Goal: Task Accomplishment & Management: Manage account settings

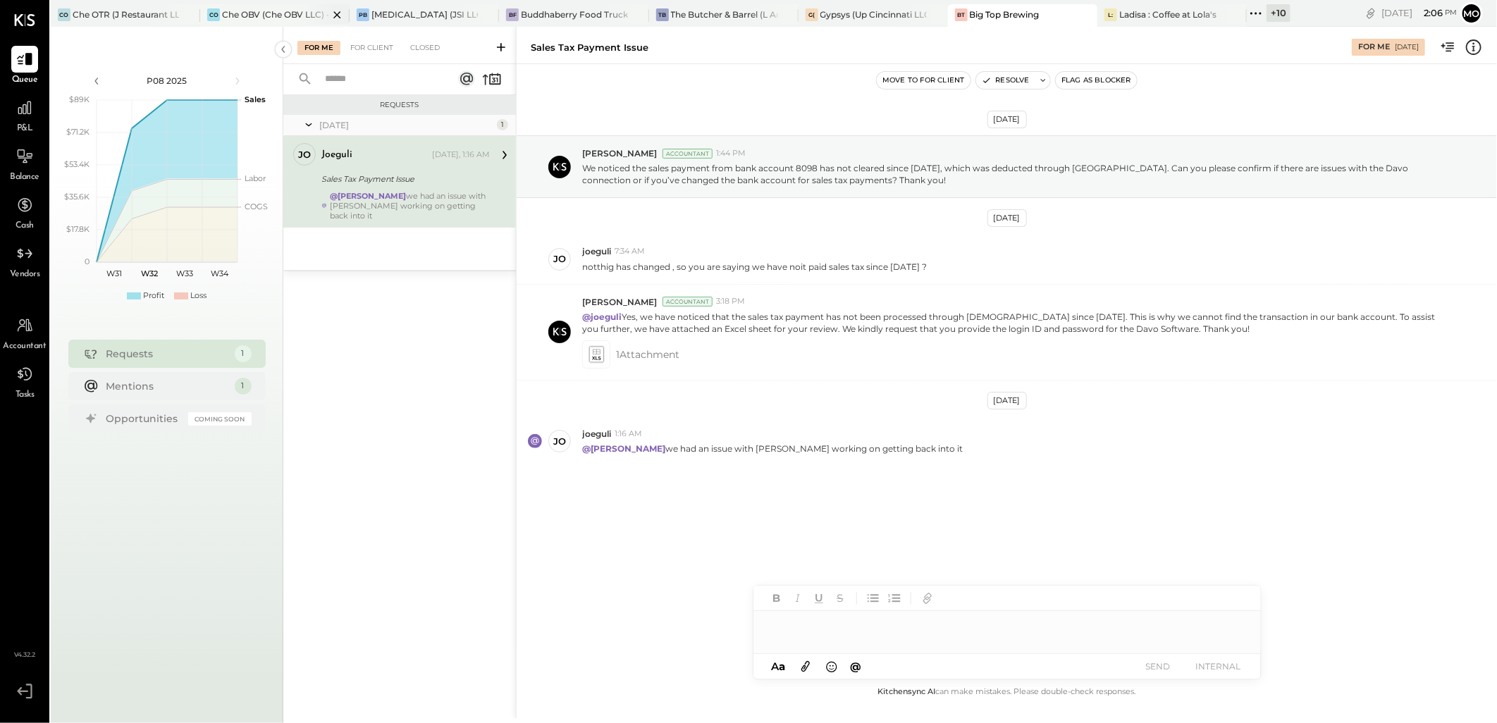
click at [271, 11] on div "Che OBV (Che OBV LLC) - Ignite" at bounding box center [275, 14] width 106 height 12
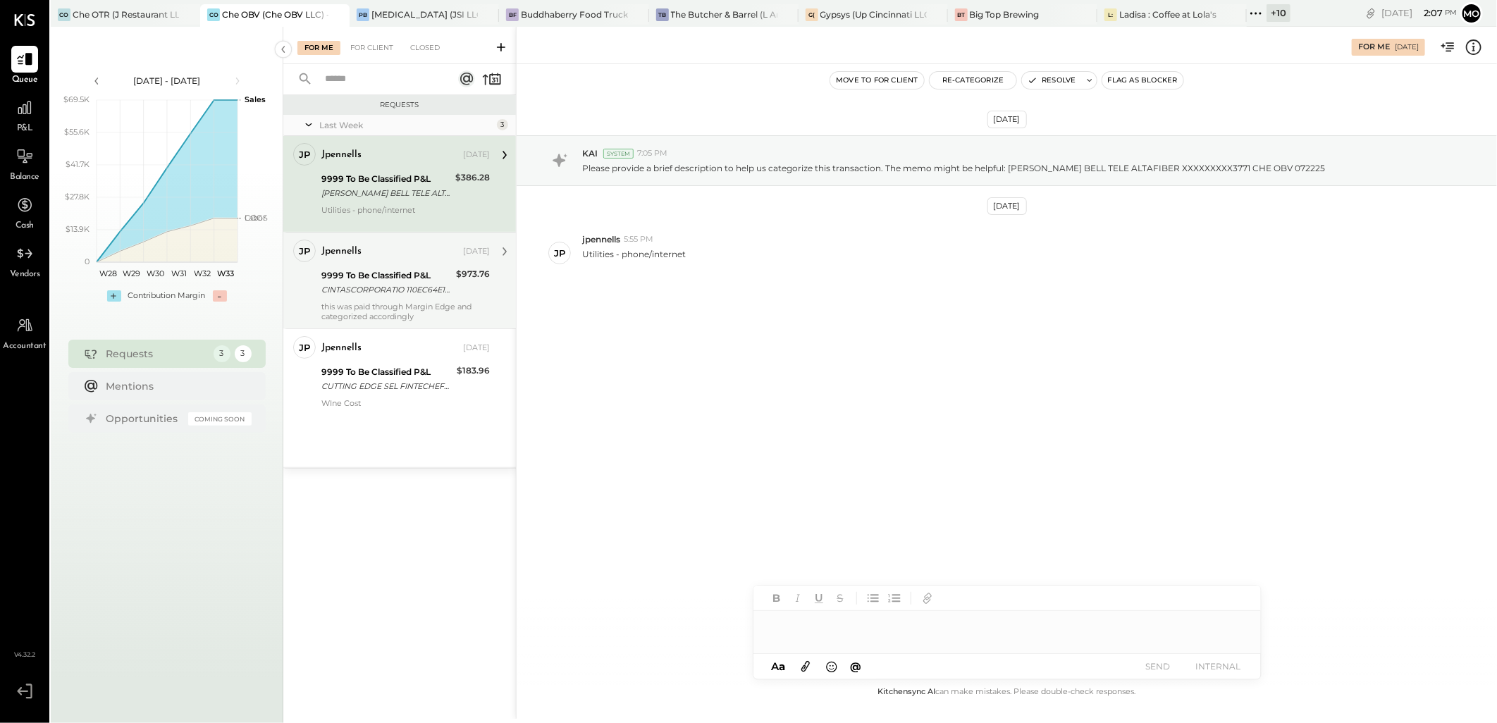
click at [390, 242] on div "jpennells [DATE]" at bounding box center [405, 252] width 168 height 20
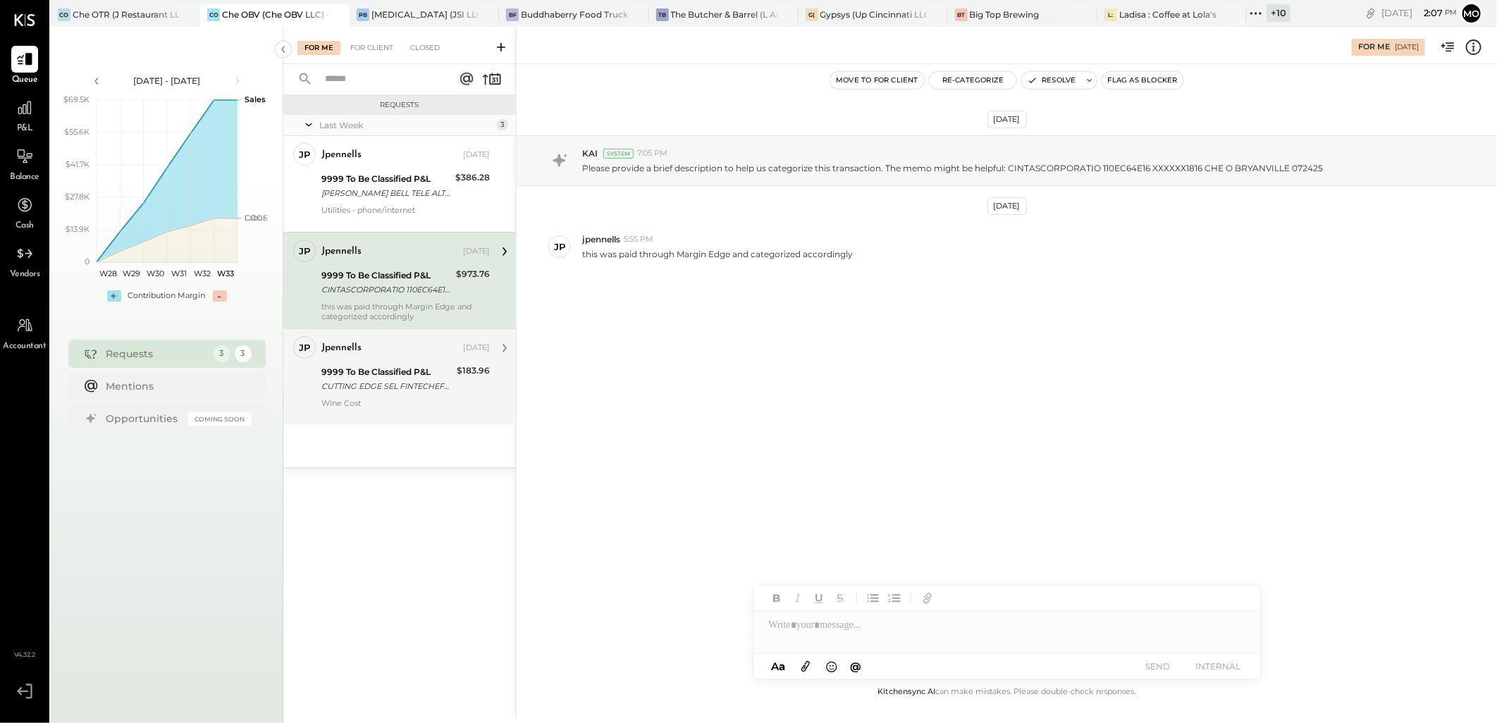
click at [385, 370] on div "9999 To Be Classified P&L" at bounding box center [386, 372] width 131 height 14
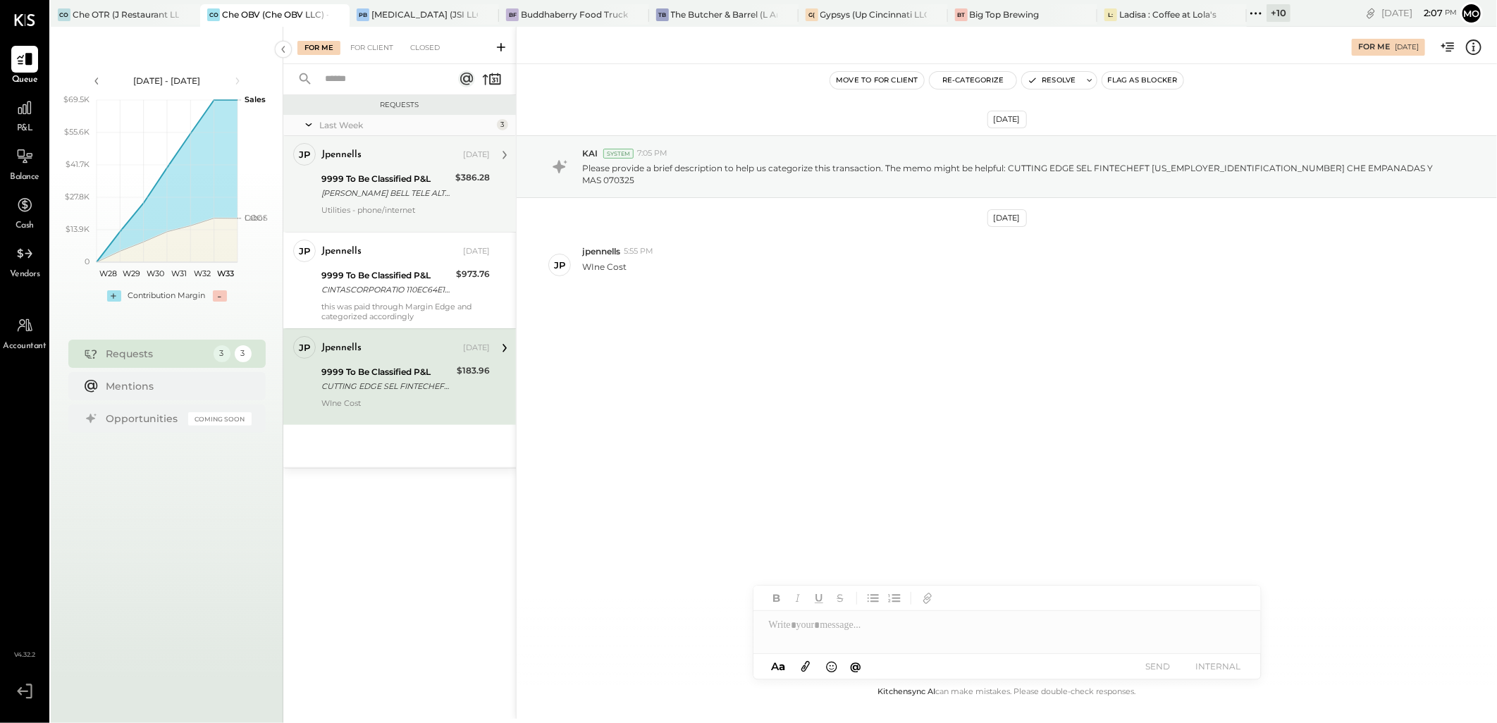
click at [374, 186] on div "[PERSON_NAME] BELL TELE ALTAFIBER XXXXXXXXX3771 CHE OBV 072225" at bounding box center [386, 193] width 130 height 14
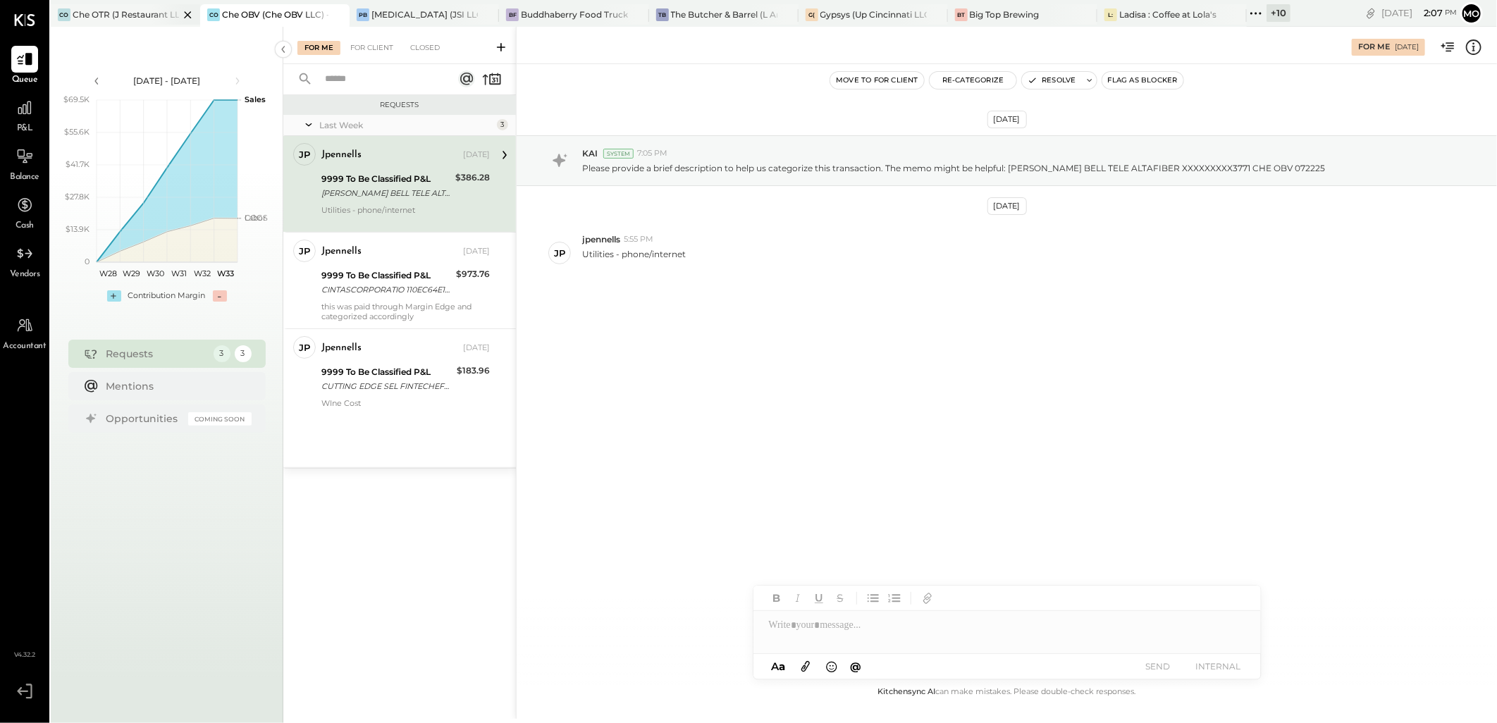
click at [85, 24] on div "CO Che OTR (J Restaurant LLC) - Ignite" at bounding box center [125, 15] width 149 height 23
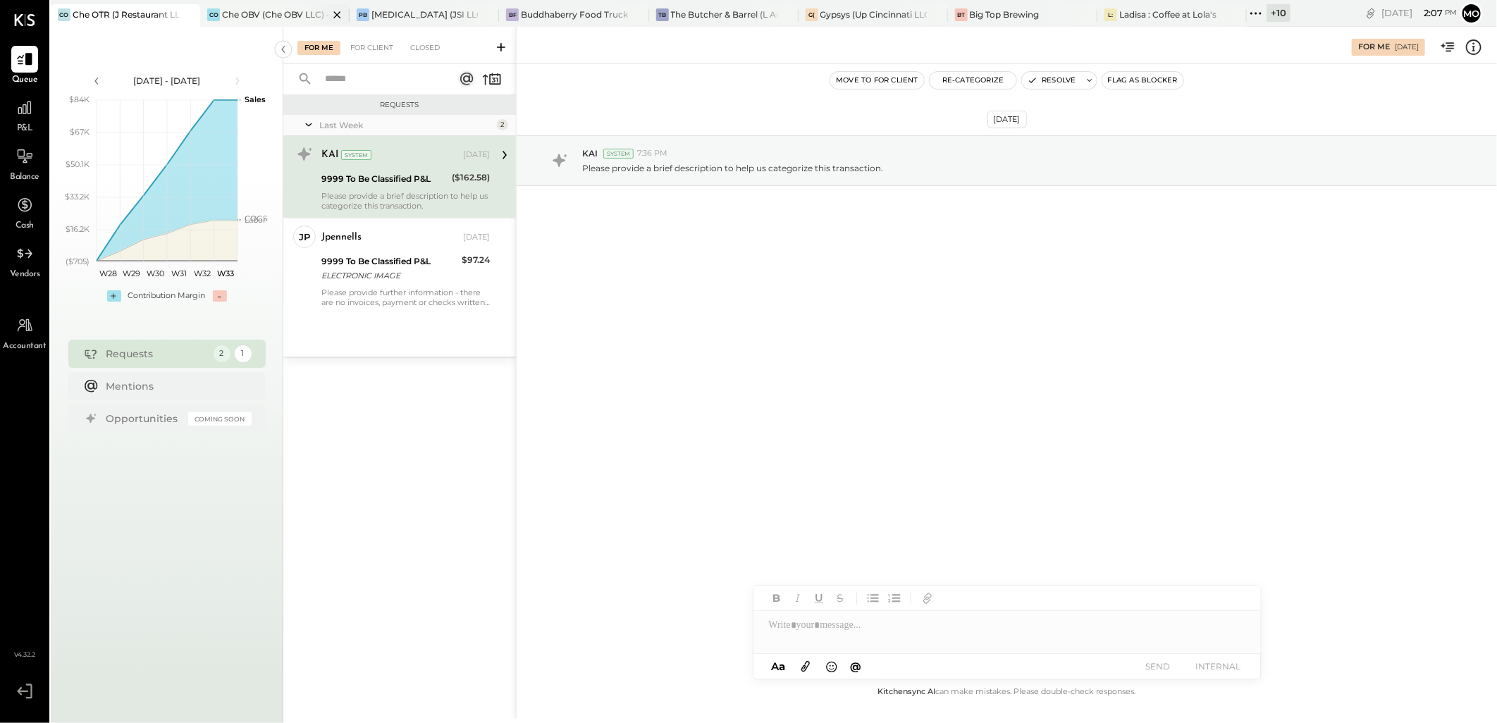
click at [235, 18] on div "Che OBV (Che OBV LLC) - Ignite" at bounding box center [275, 14] width 106 height 12
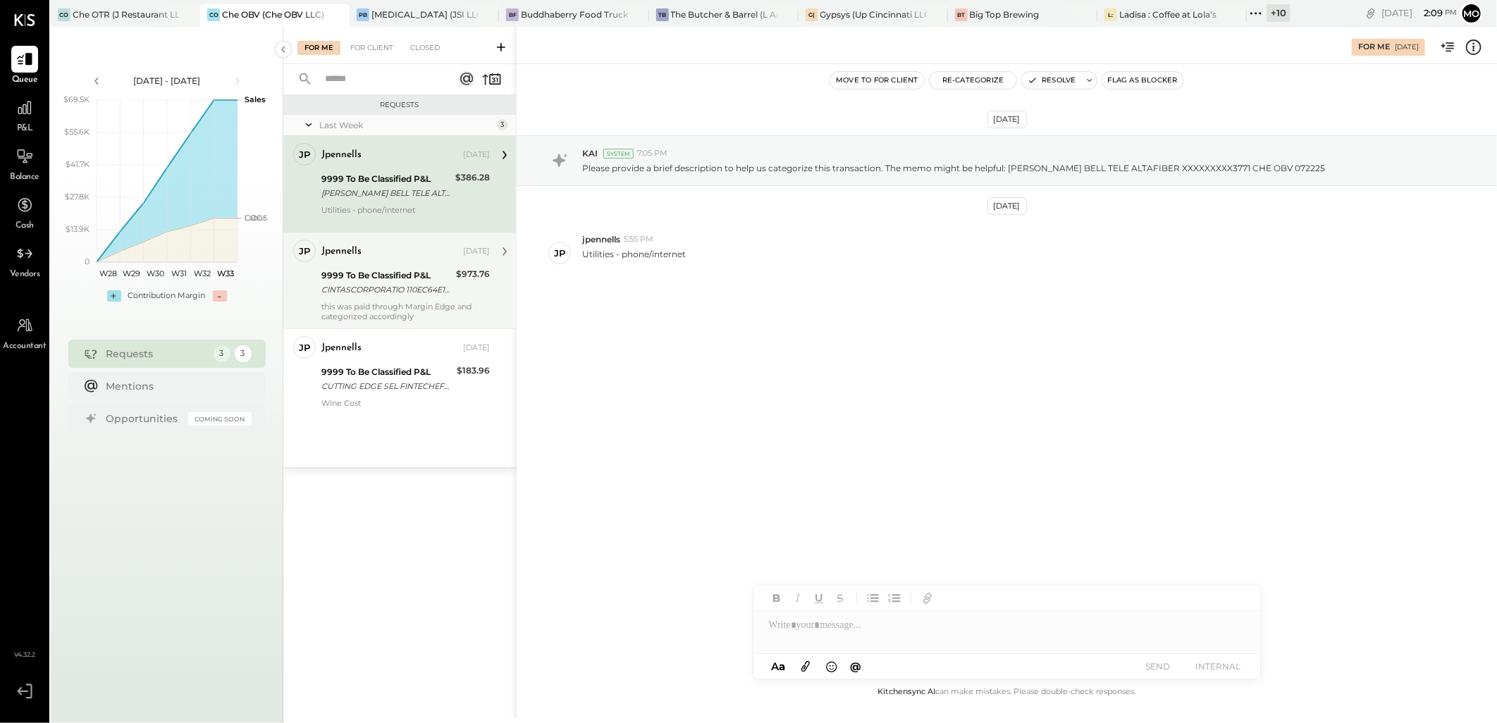
click at [403, 273] on div "9999 To Be Classified P&L" at bounding box center [386, 276] width 130 height 14
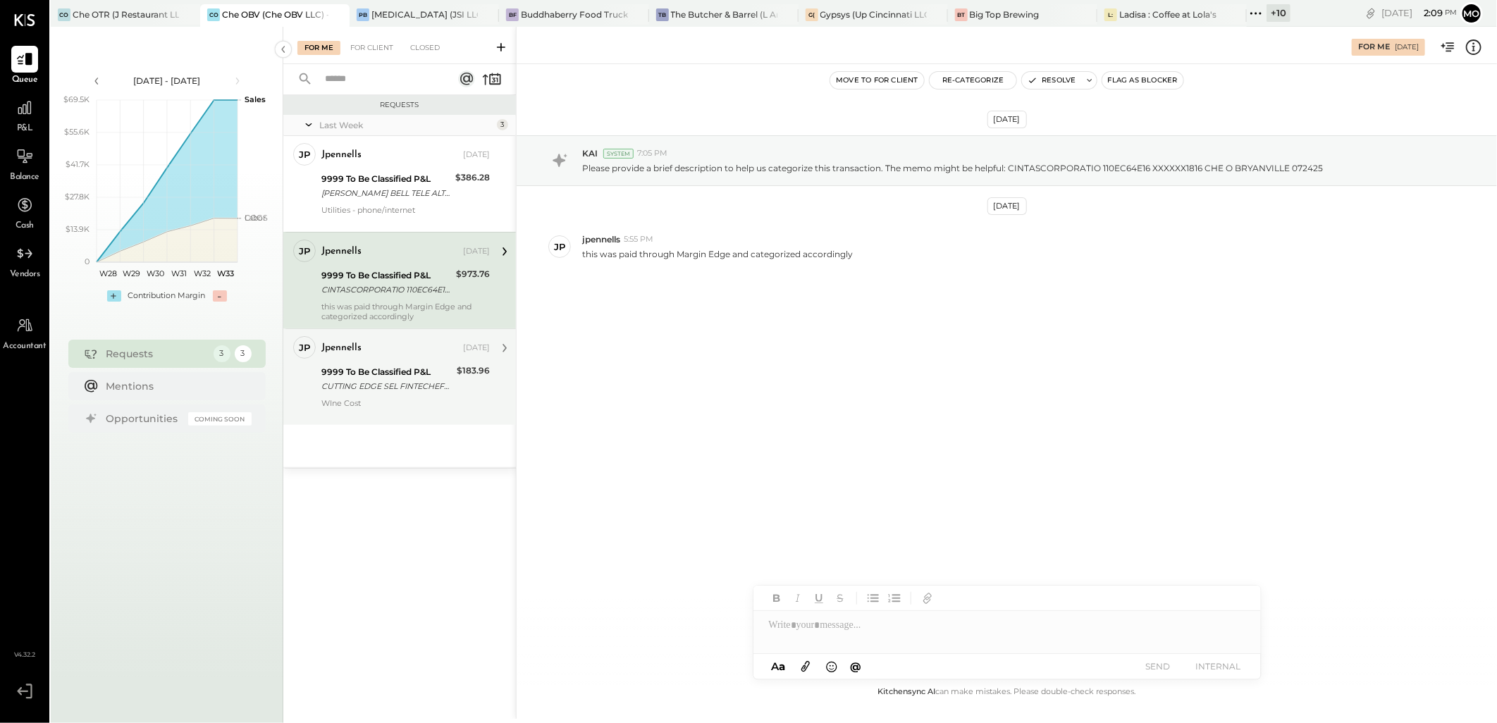
click at [407, 375] on div "9999 To Be Classified P&L" at bounding box center [386, 372] width 131 height 14
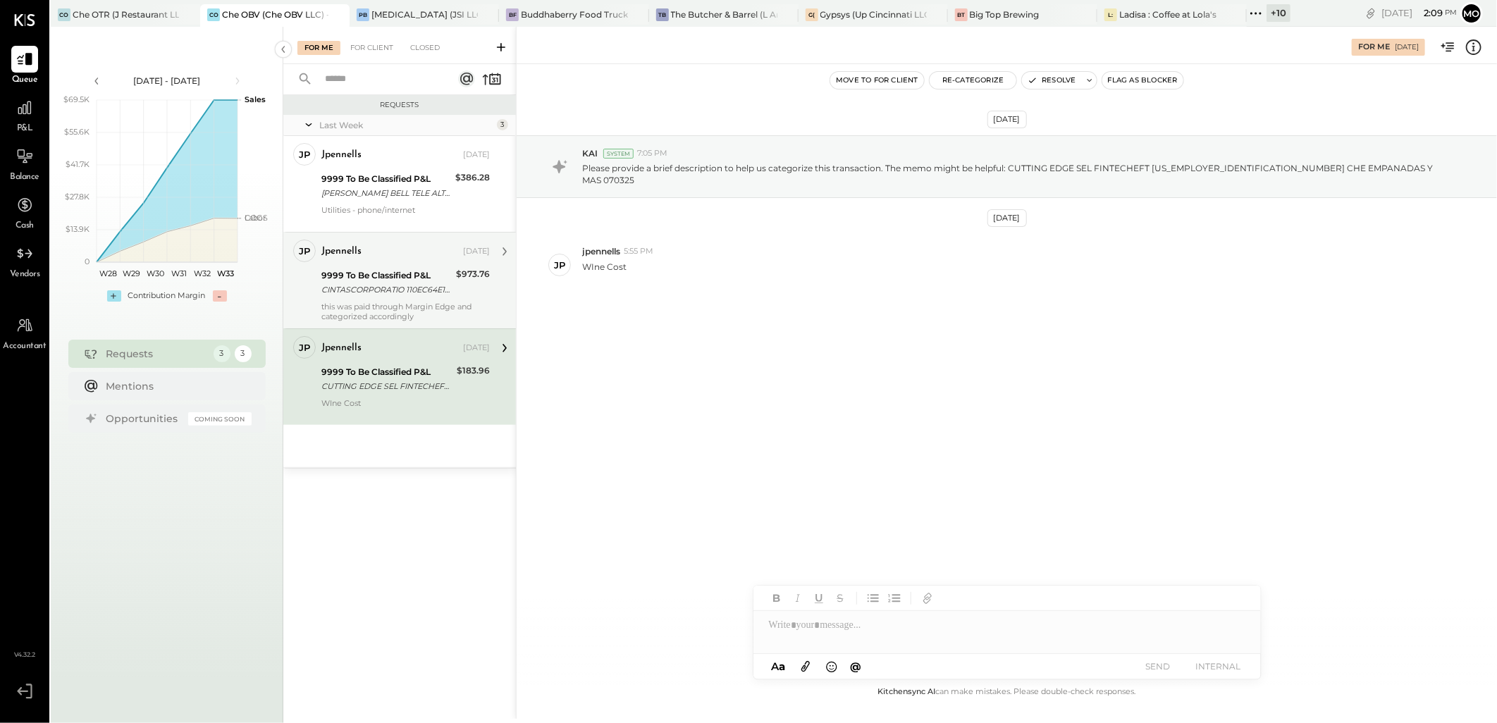
click at [381, 280] on div "9999 To Be Classified P&L" at bounding box center [386, 276] width 130 height 14
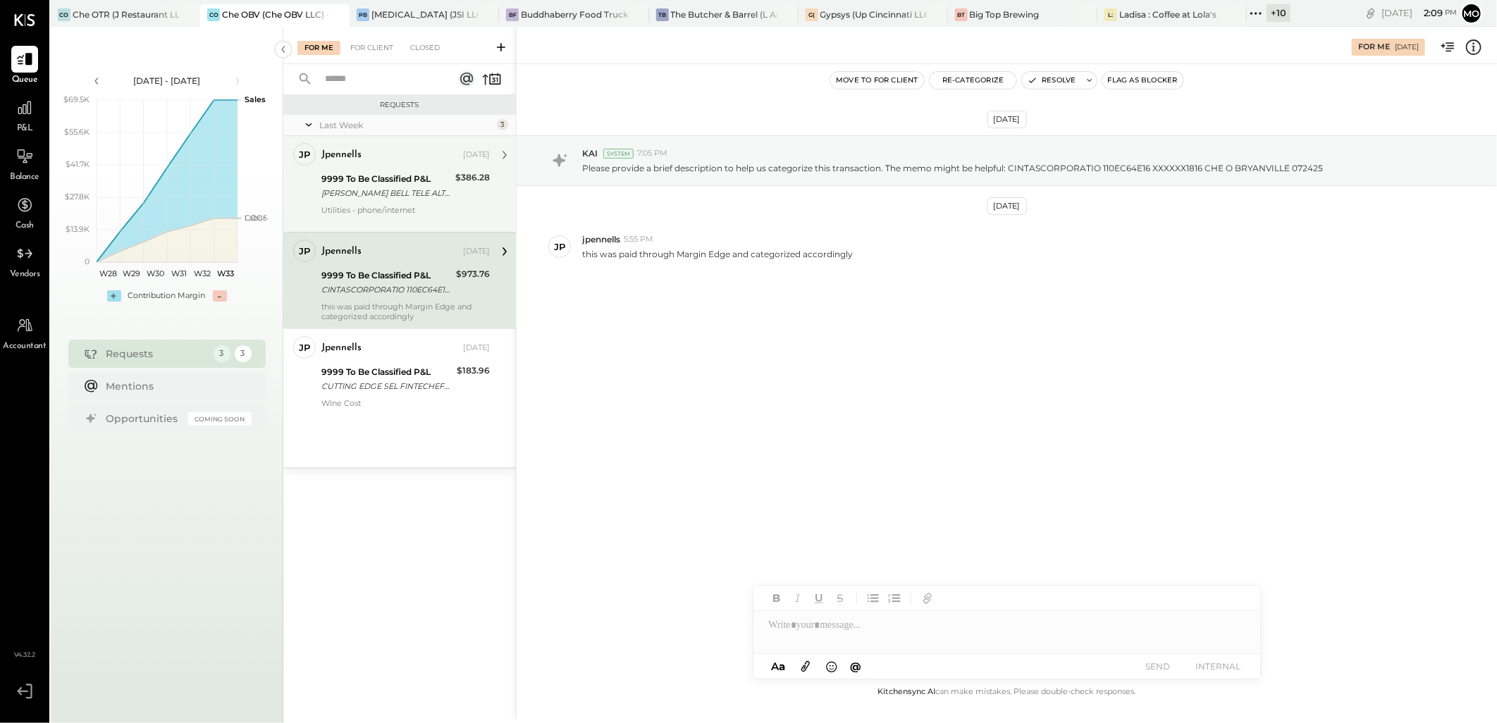
click at [358, 180] on div "9999 To Be Classified P&L" at bounding box center [386, 179] width 130 height 14
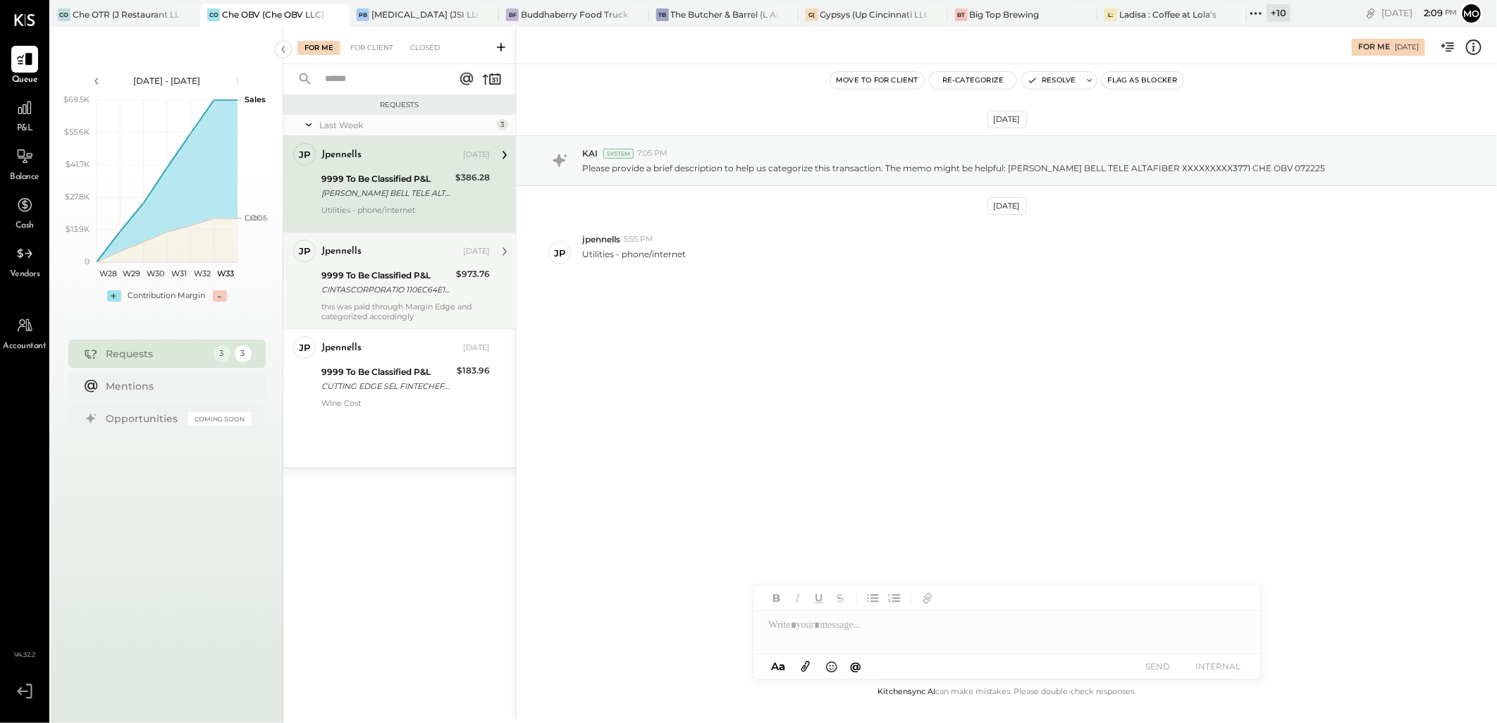
click at [369, 273] on div "9999 To Be Classified P&L" at bounding box center [386, 276] width 130 height 14
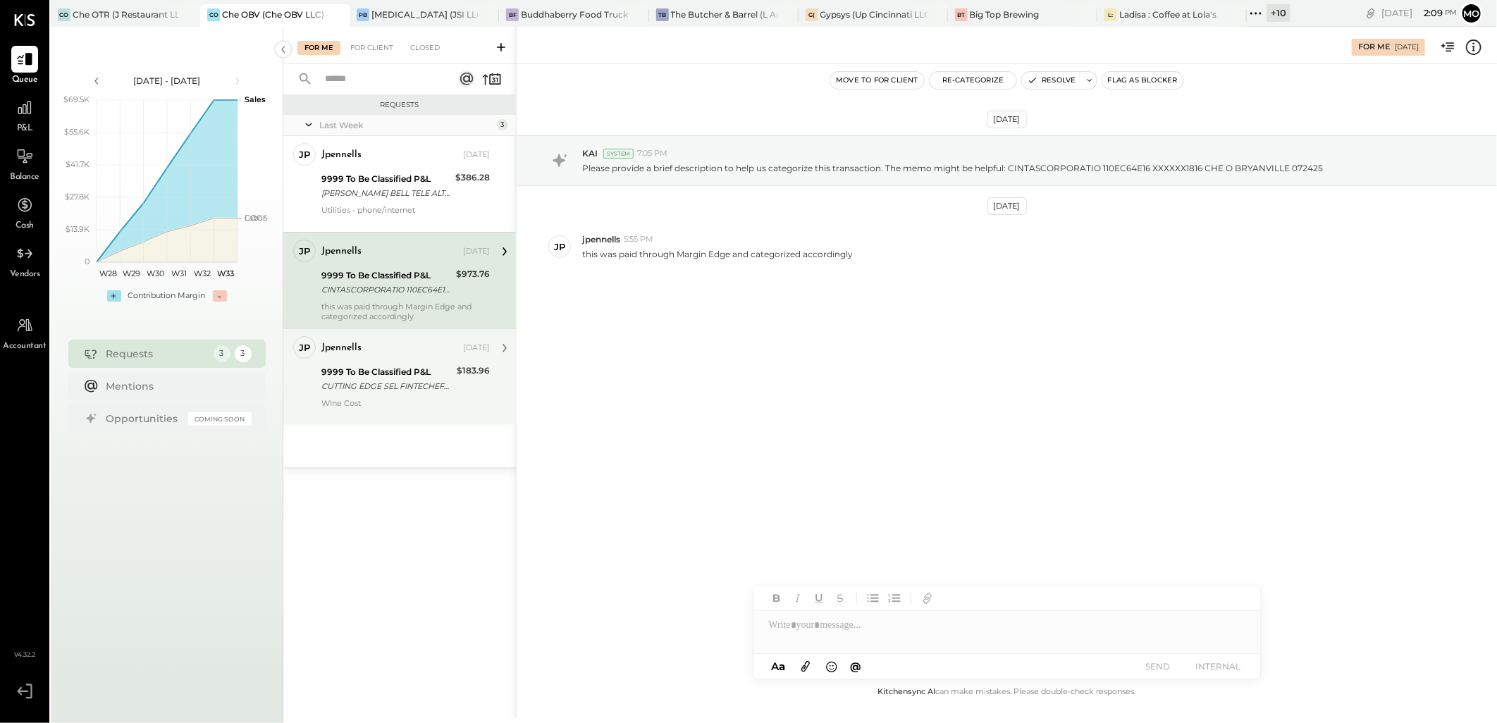
click at [444, 407] on div "WIne Cost" at bounding box center [405, 408] width 168 height 20
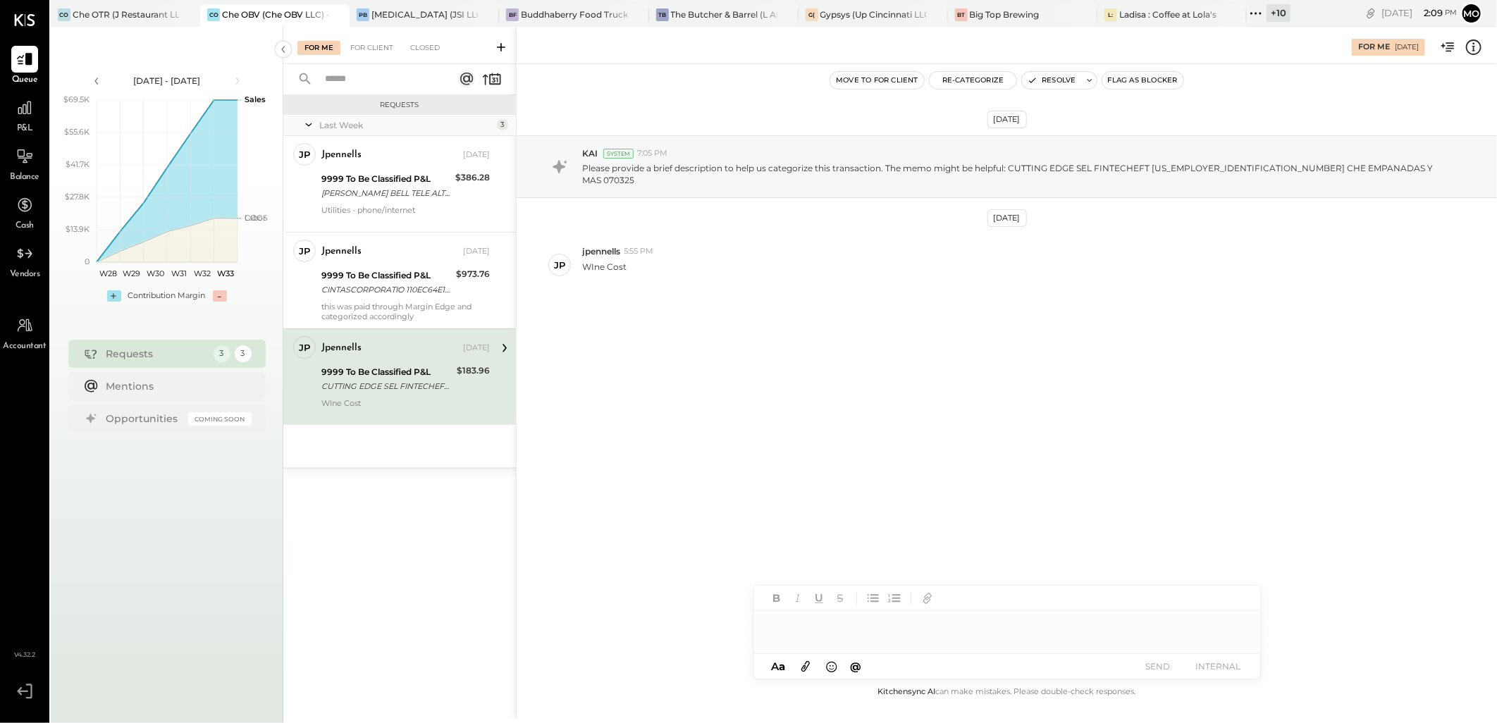
click at [805, 636] on div at bounding box center [1006, 625] width 507 height 28
click at [1153, 672] on button "SEND" at bounding box center [1158, 666] width 56 height 19
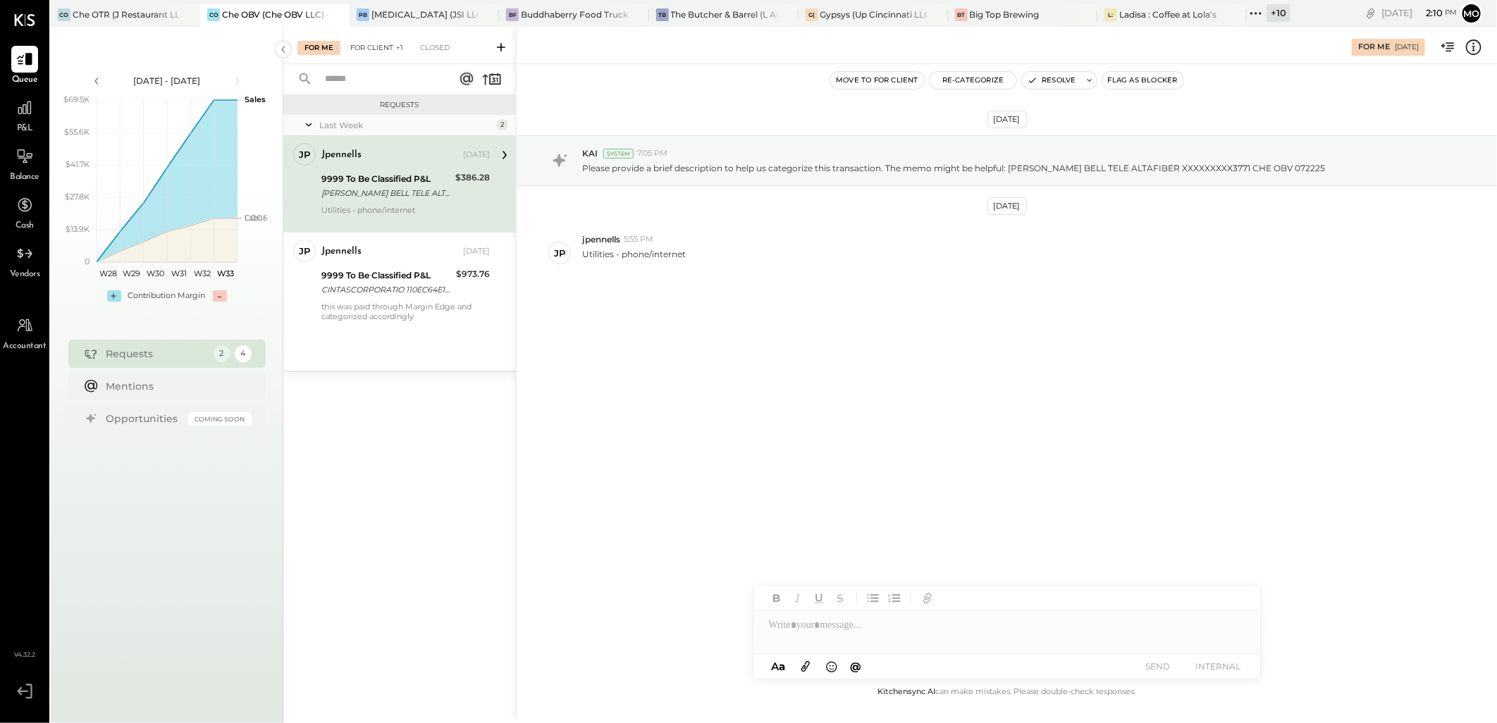
click at [383, 44] on div "For Client +1" at bounding box center [376, 48] width 67 height 14
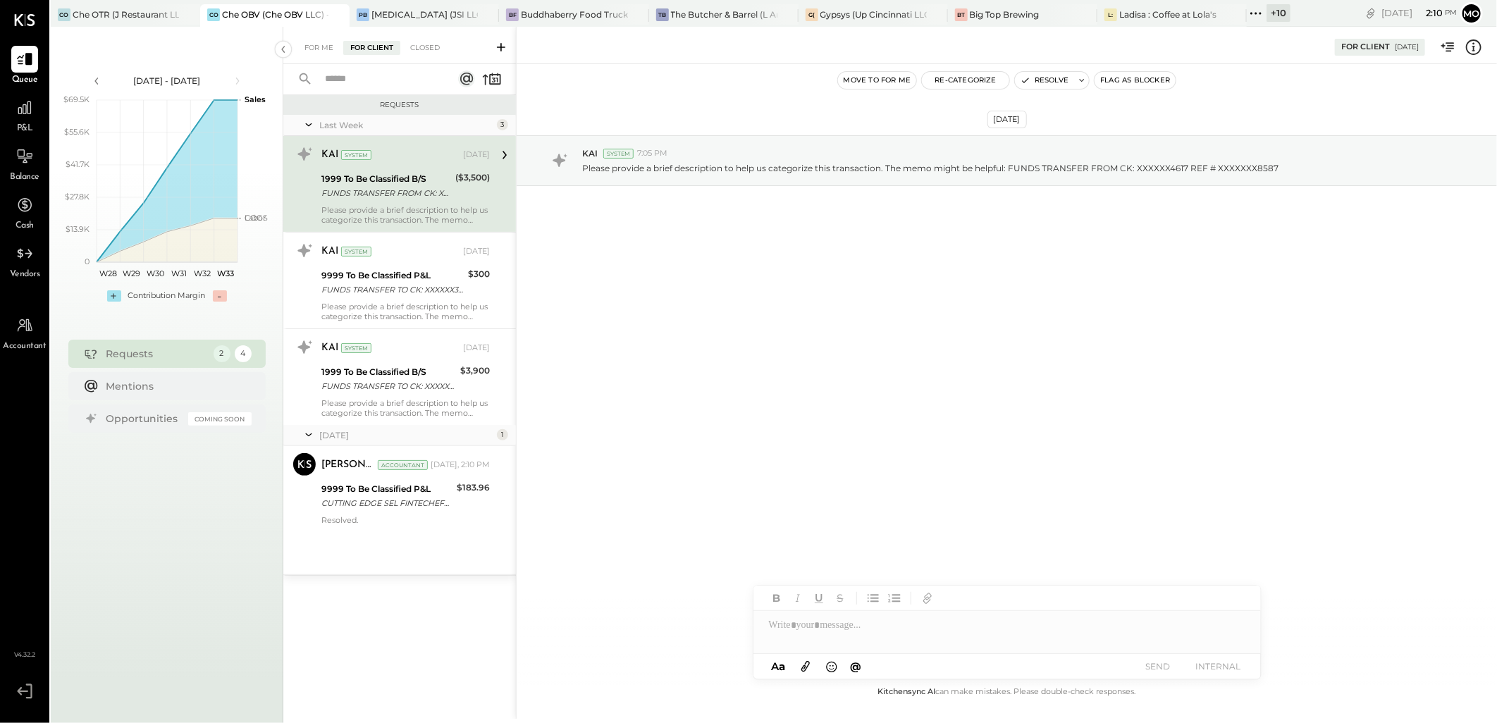
drag, startPoint x: 428, startPoint y: 529, endPoint x: 530, endPoint y: 501, distance: 106.0
click at [428, 529] on div "Mohammadsalkin Ansari Accountant [PERSON_NAME] Accountant [DATE], 2:10 PM 9999 …" at bounding box center [399, 489] width 233 height 86
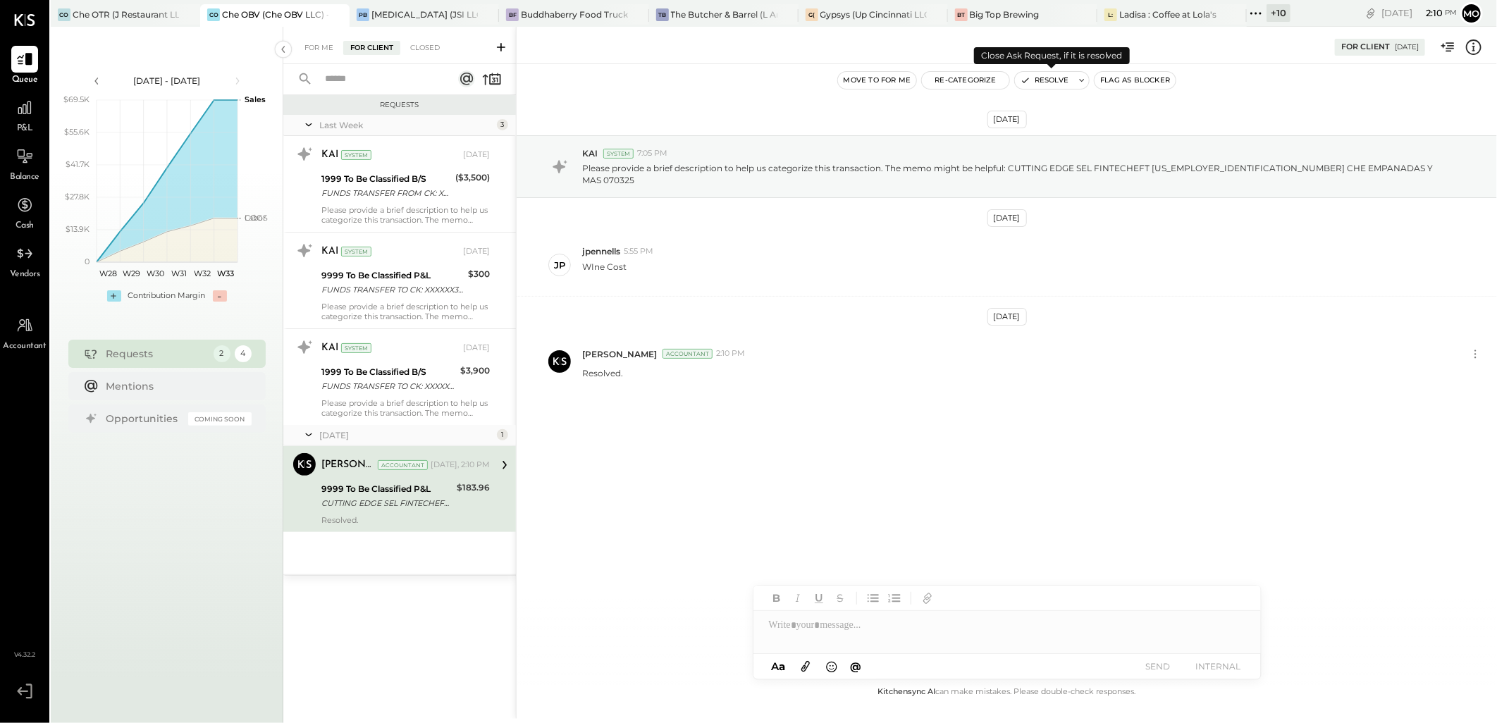
click at [1049, 80] on button "Resolve" at bounding box center [1044, 80] width 59 height 17
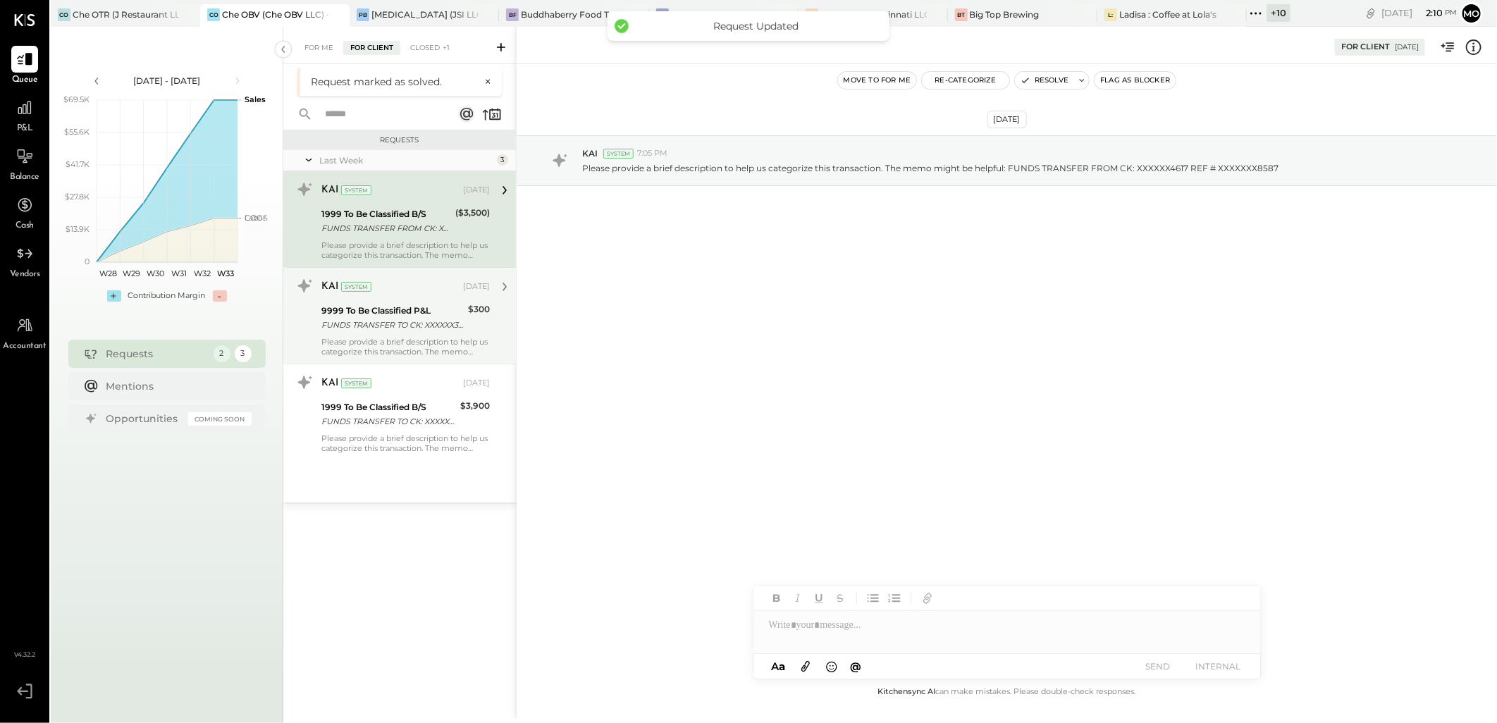
click at [379, 334] on div "KAI System [DATE] 9999 To Be Classified P&L FUNDS TRANSFER TO CK: XXXXXX3867 RE…" at bounding box center [405, 316] width 168 height 82
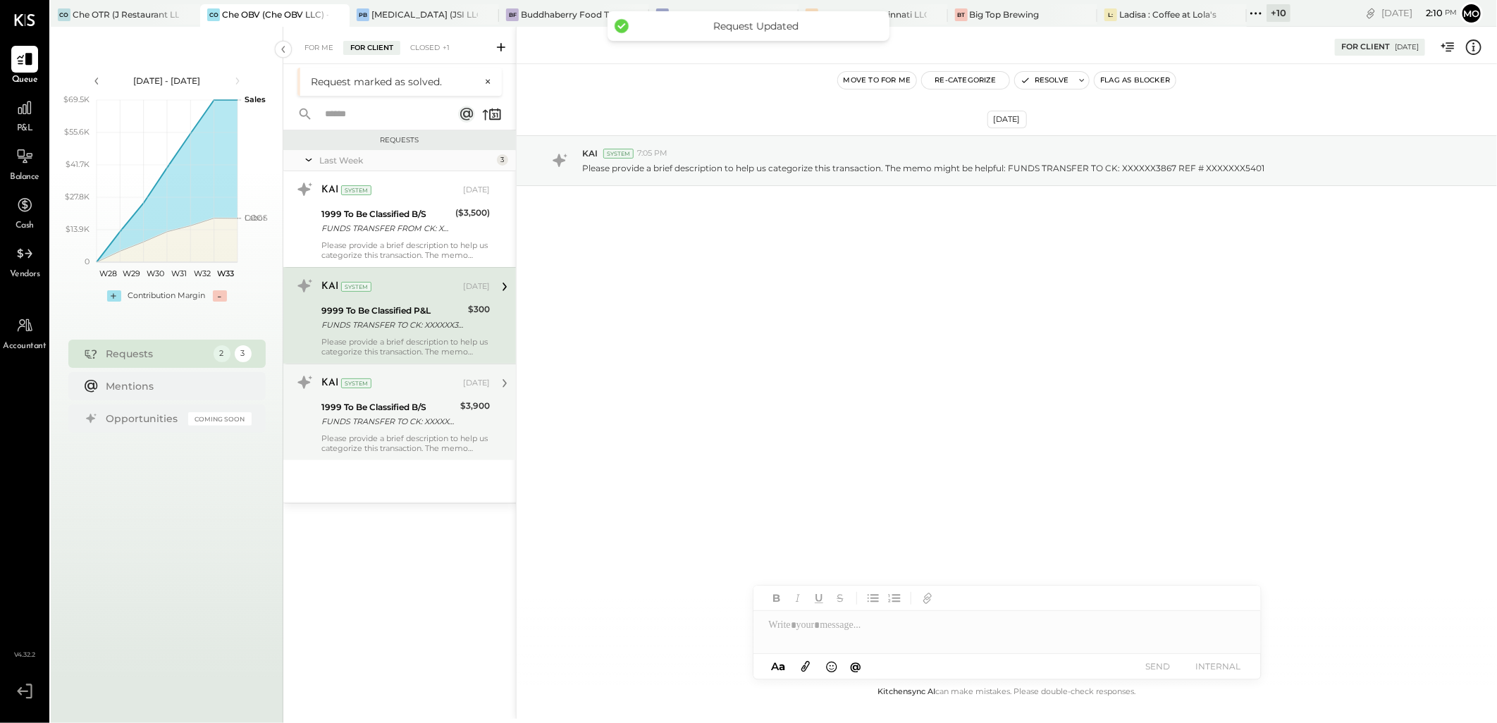
click at [403, 417] on div "FUNDS TRANSFER TO CK: XXXXXX1578 REF # XXXXXXX9067" at bounding box center [388, 421] width 135 height 14
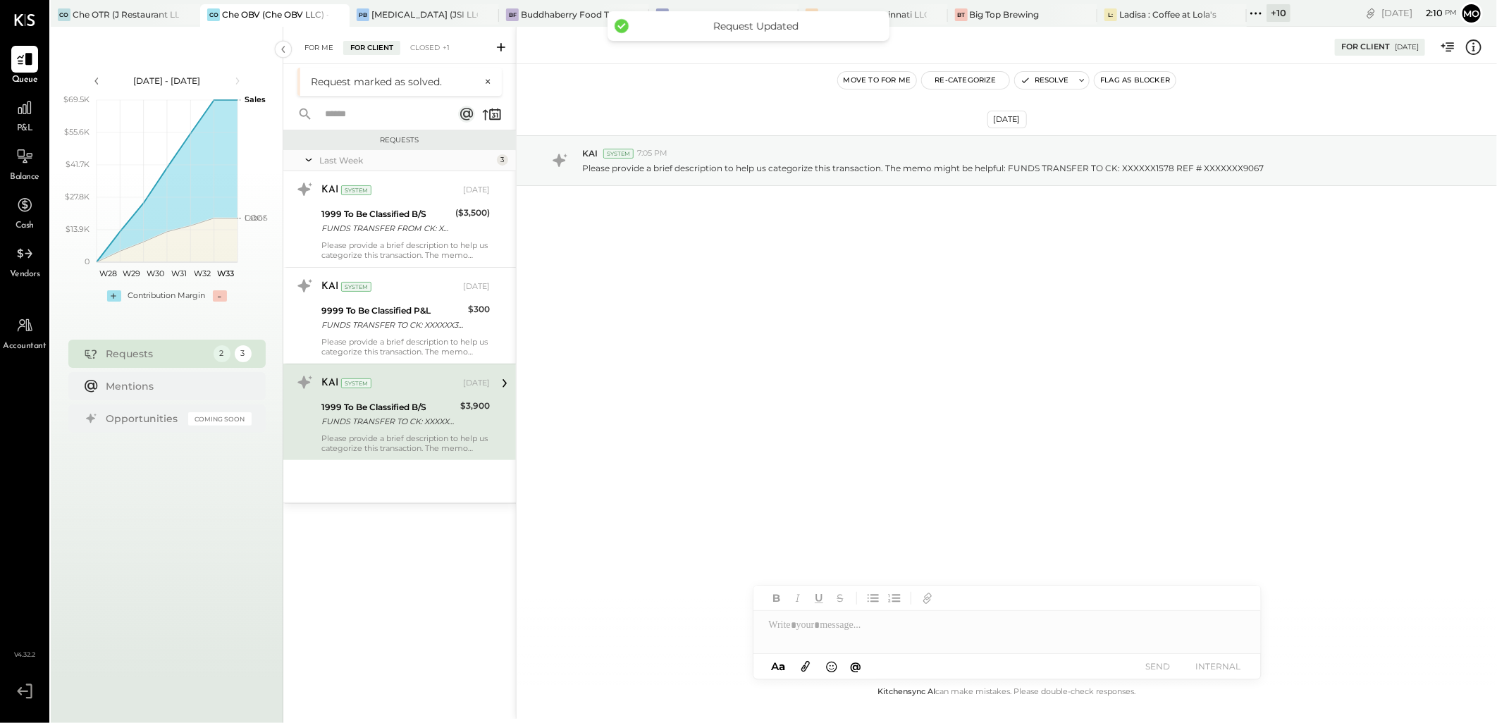
click at [300, 44] on div "For Me" at bounding box center [318, 48] width 43 height 14
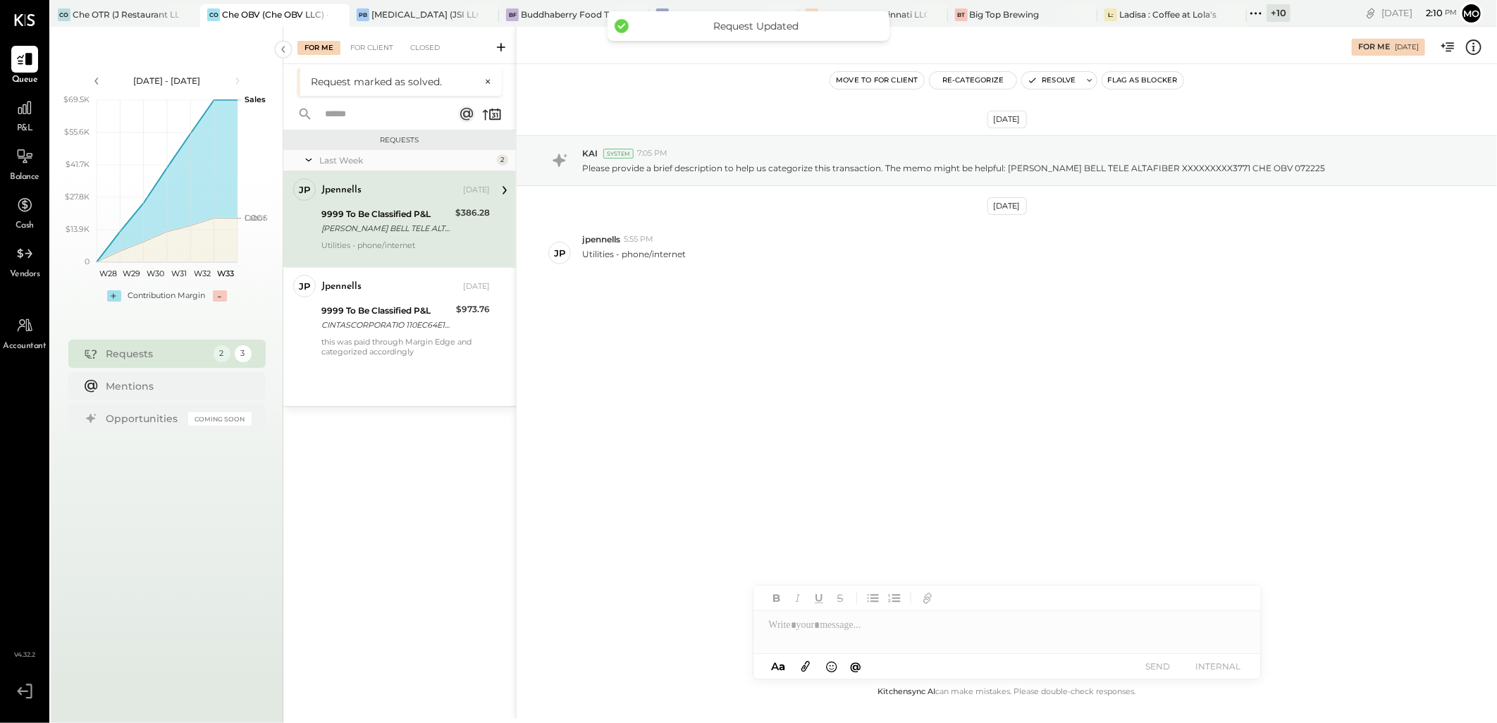
click at [791, 627] on div at bounding box center [1006, 625] width 507 height 28
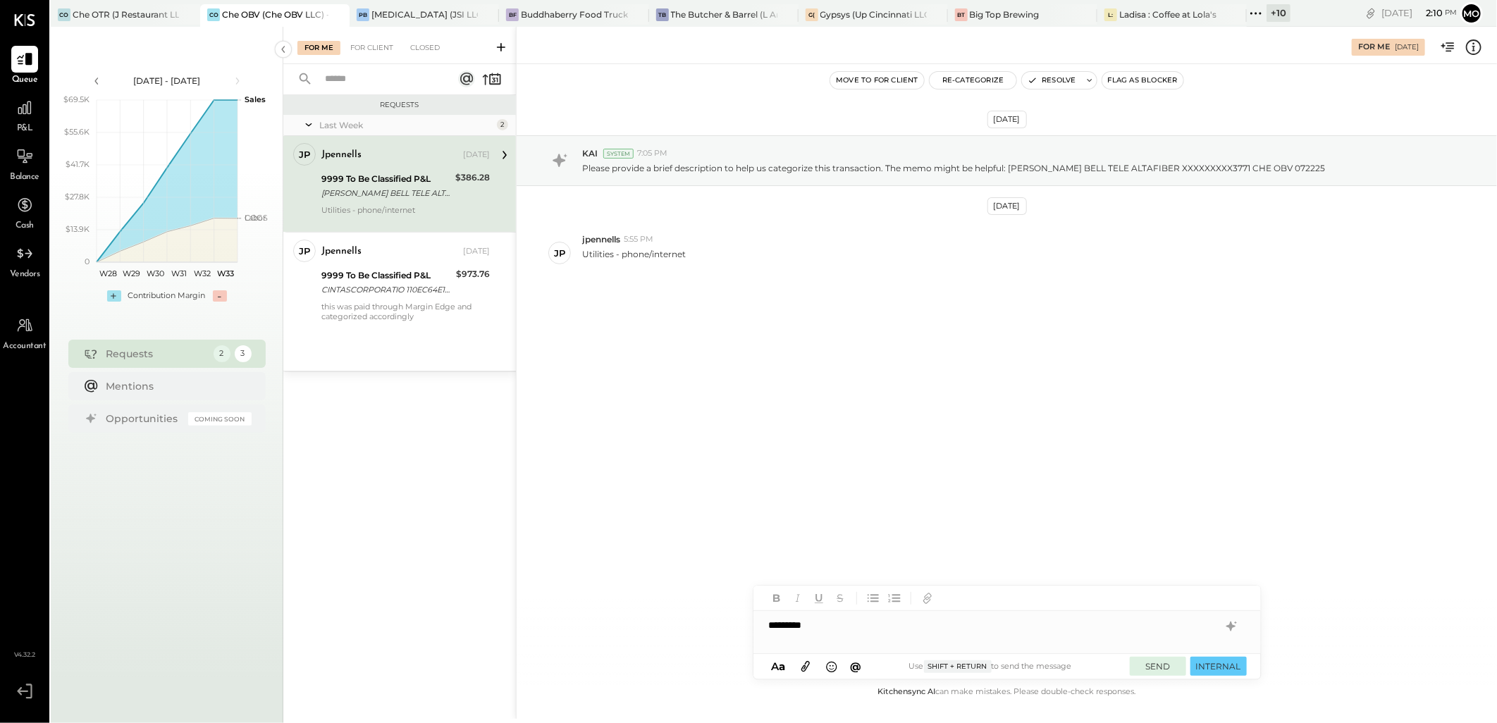
click at [1153, 668] on button "SEND" at bounding box center [1158, 666] width 56 height 19
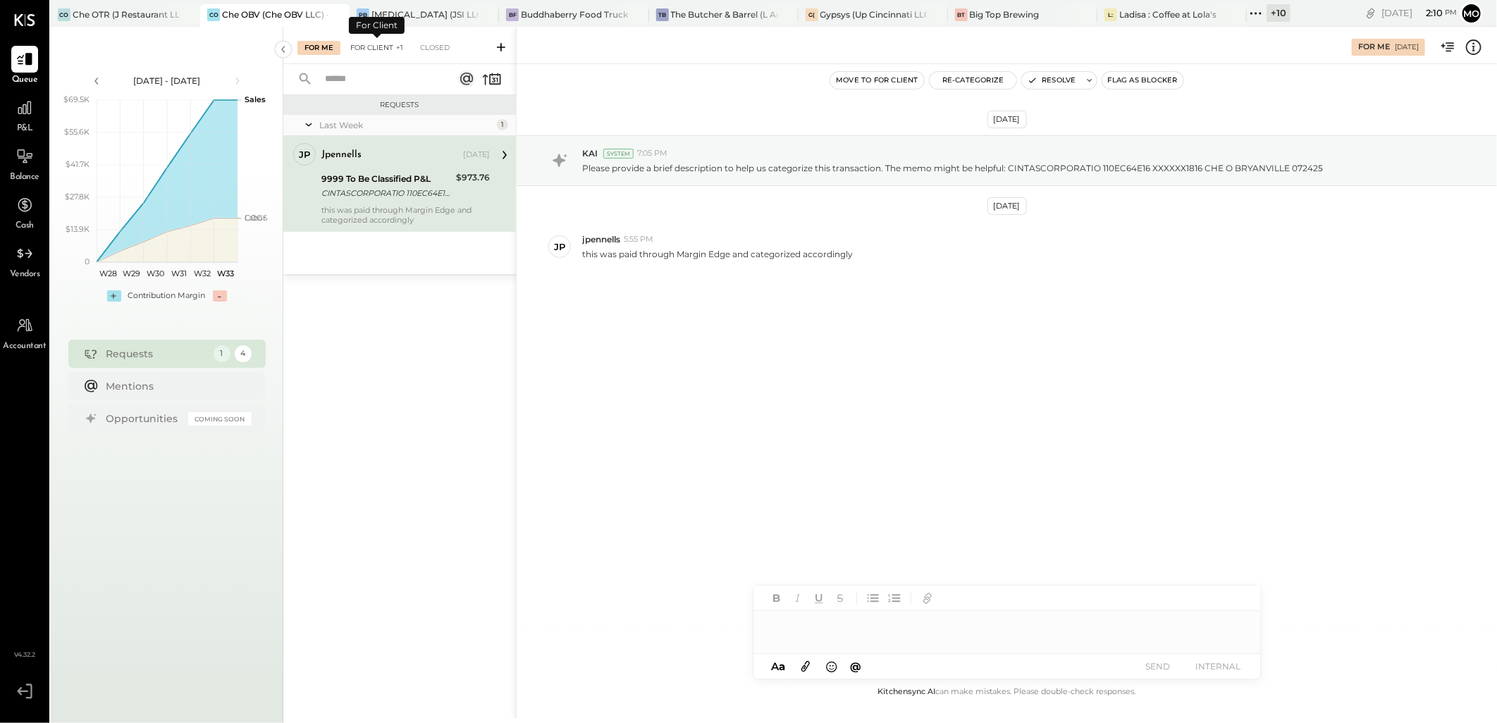
click at [367, 45] on div "For Client +1" at bounding box center [376, 48] width 67 height 14
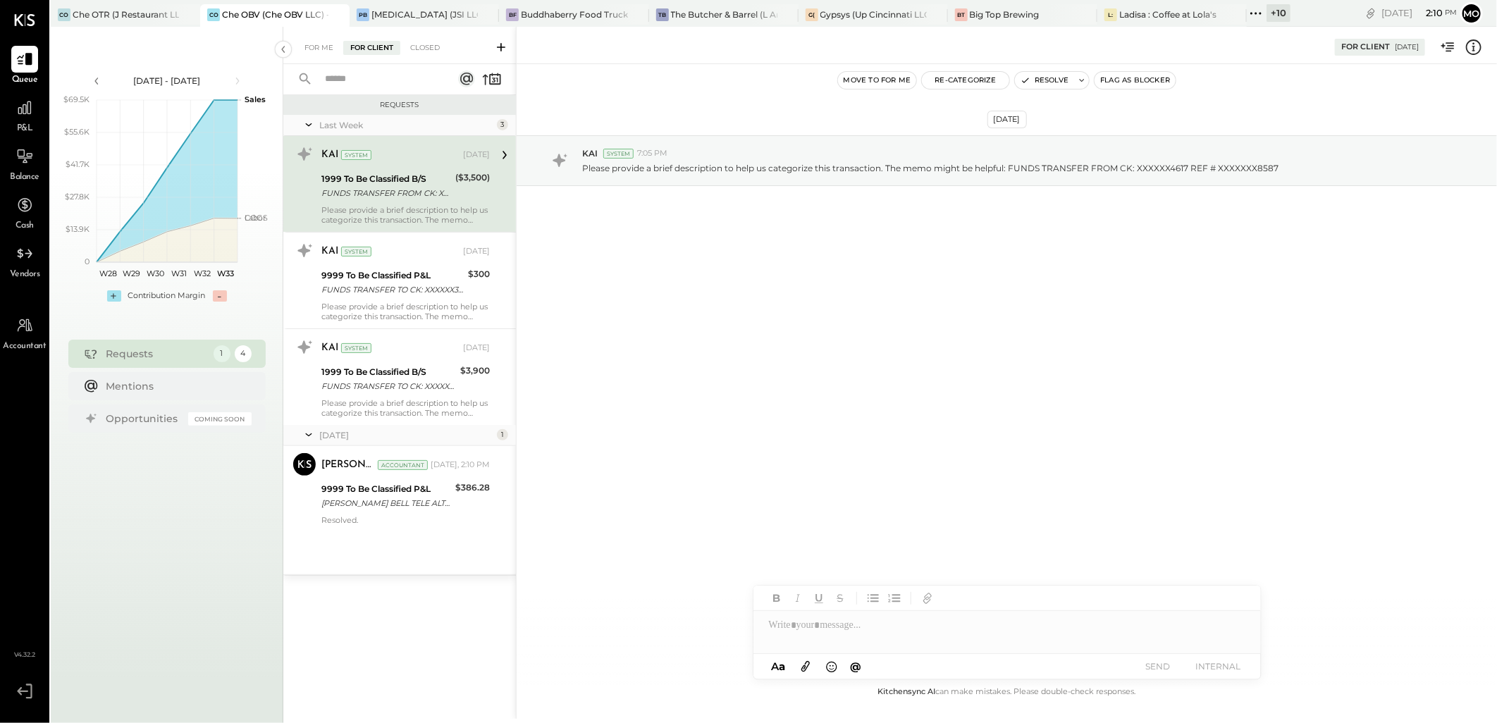
drag, startPoint x: 438, startPoint y: 492, endPoint x: 749, endPoint y: 453, distance: 314.0
click at [437, 492] on div "9999 To Be Classified P&L" at bounding box center [386, 489] width 130 height 14
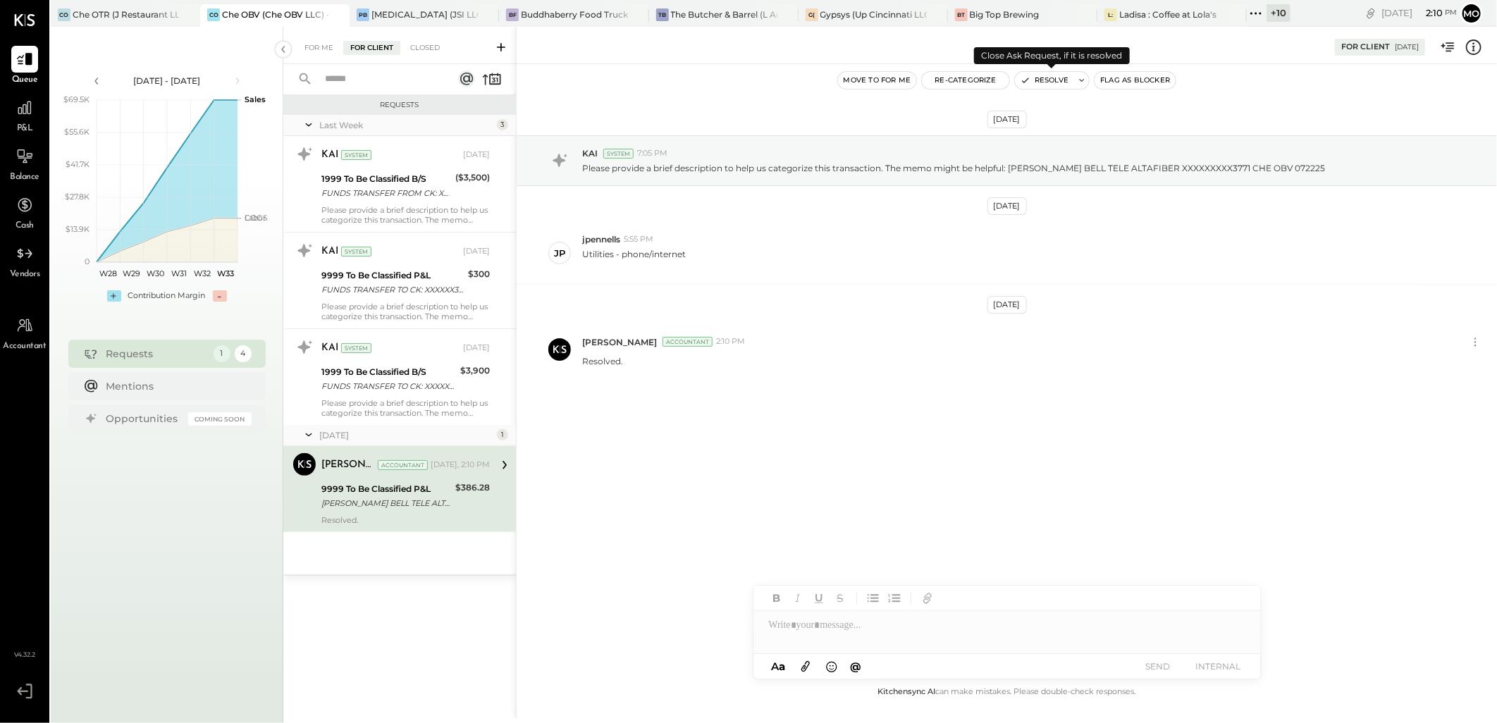
click at [1046, 73] on button "Resolve" at bounding box center [1044, 80] width 59 height 17
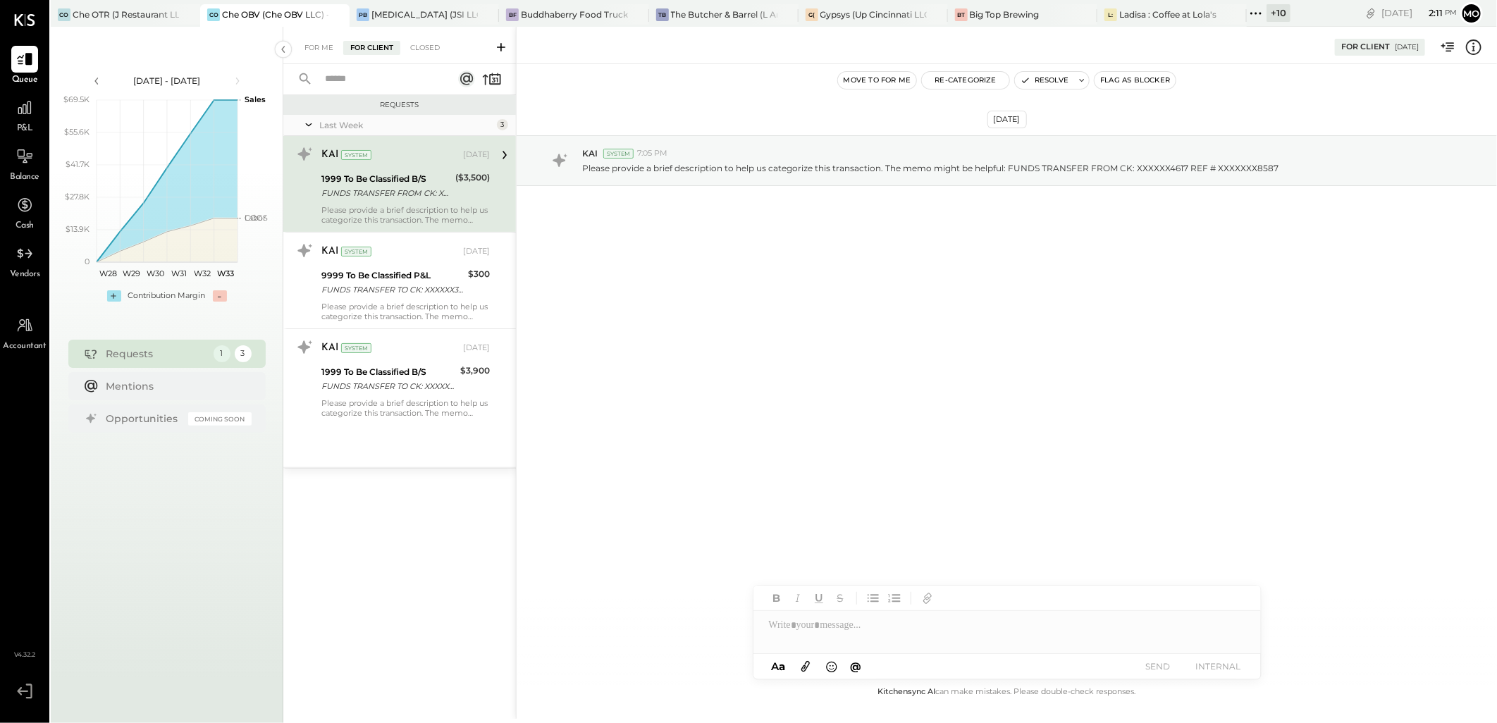
click at [328, 37] on div "For Me For Client Closed" at bounding box center [399, 45] width 233 height 37
click at [319, 50] on div "For Me" at bounding box center [318, 48] width 43 height 14
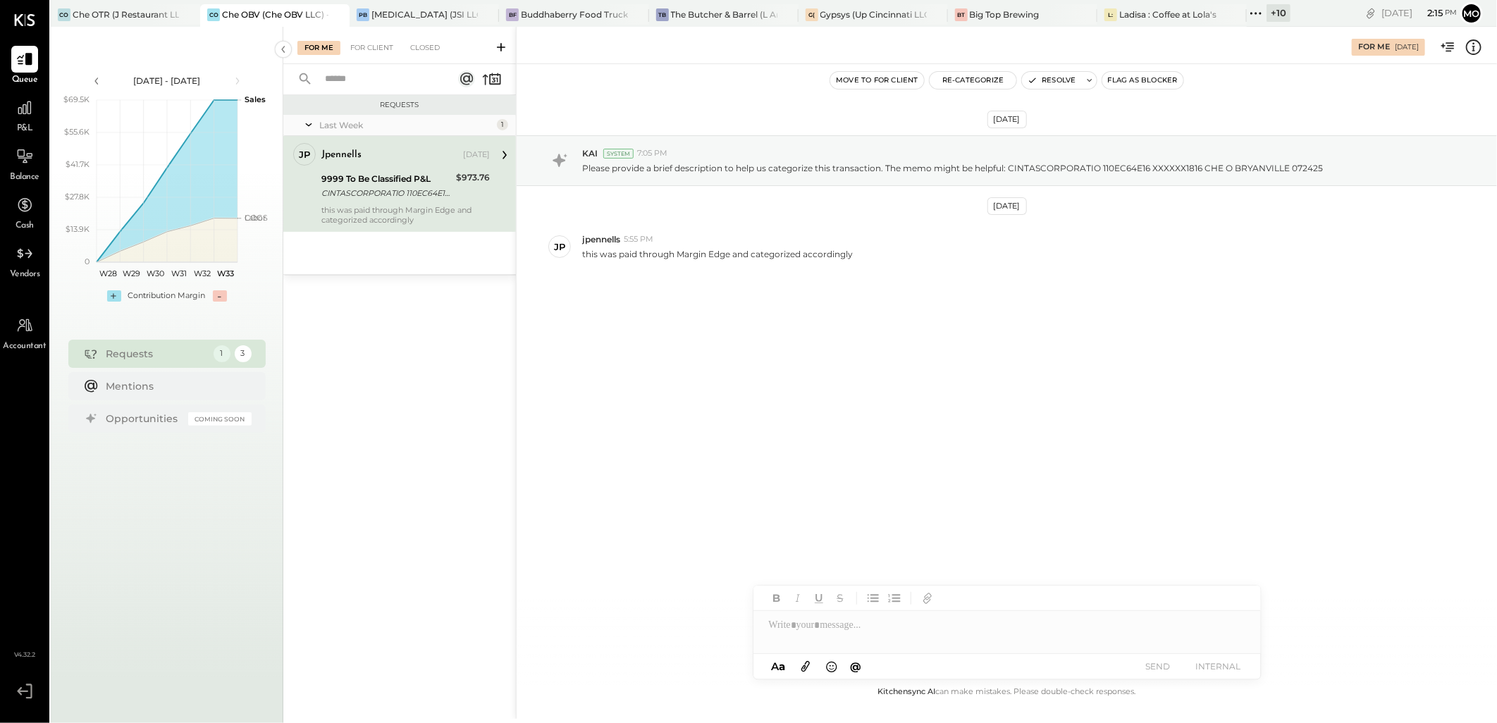
drag, startPoint x: 816, startPoint y: 619, endPoint x: 809, endPoint y: 625, distance: 9.5
click at [816, 620] on div at bounding box center [1006, 625] width 507 height 28
click at [1162, 668] on button "SEND" at bounding box center [1158, 666] width 56 height 19
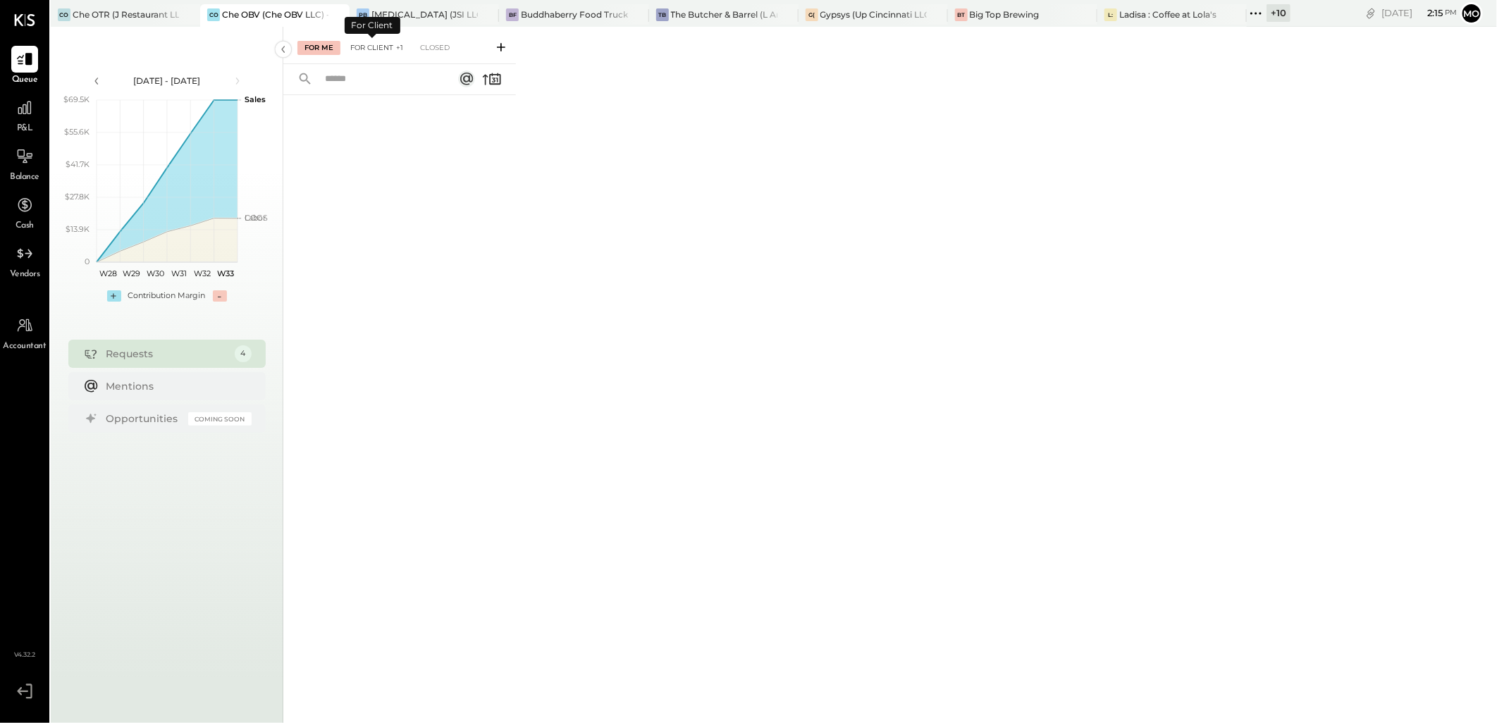
click at [374, 49] on div "For Client +1" at bounding box center [376, 48] width 67 height 14
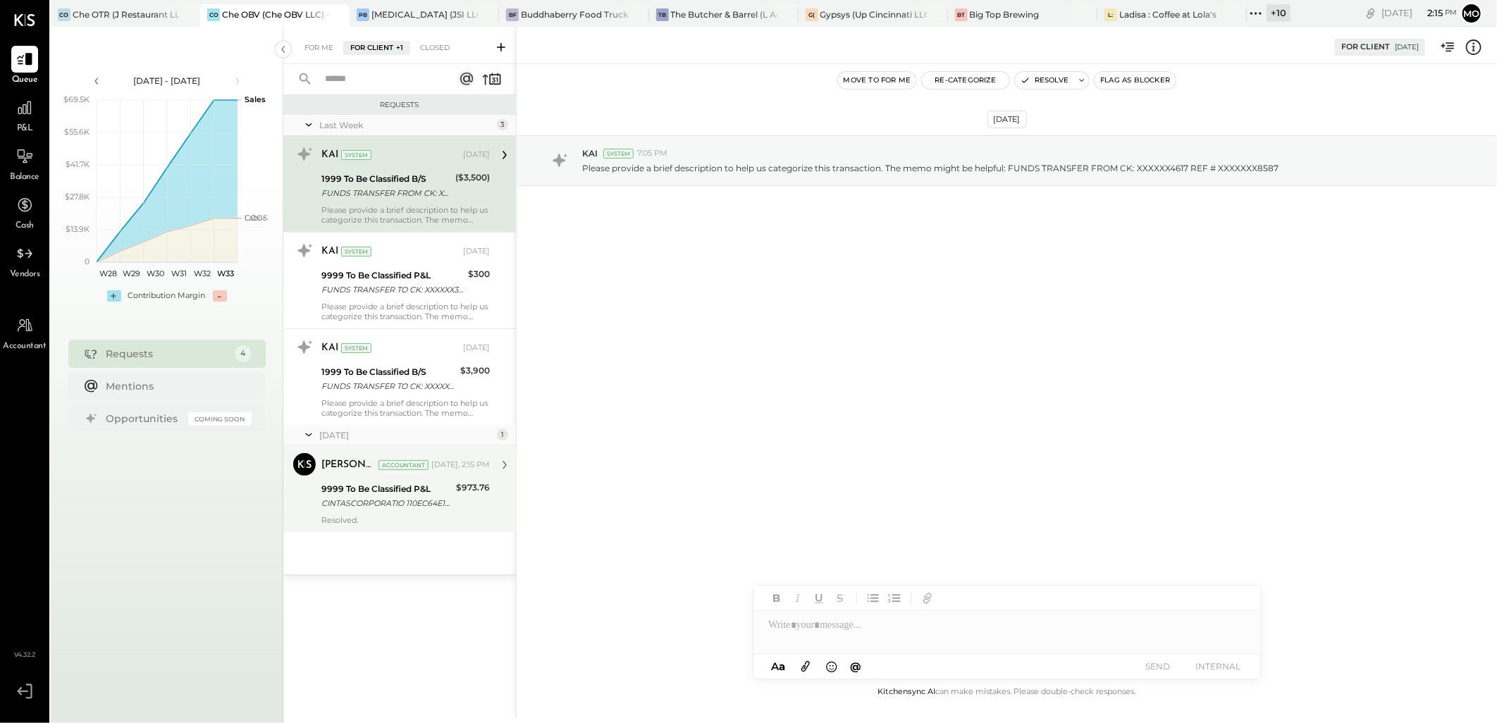
click at [449, 496] on div "CINTASCORPORATIO 110EC64E16 XXXXXX1816 CHE O BRYANVILLE 072425" at bounding box center [386, 503] width 130 height 14
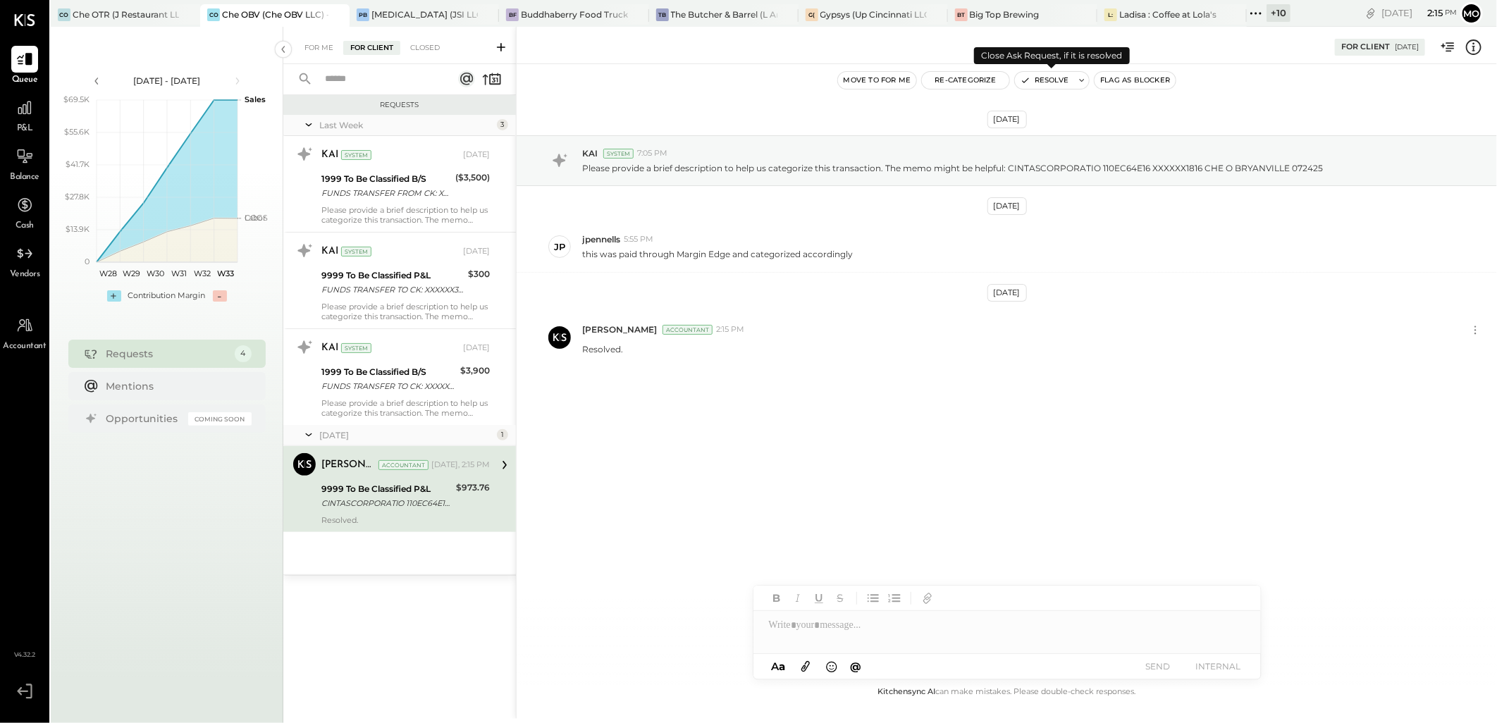
click at [1046, 82] on button "Resolve" at bounding box center [1044, 80] width 59 height 17
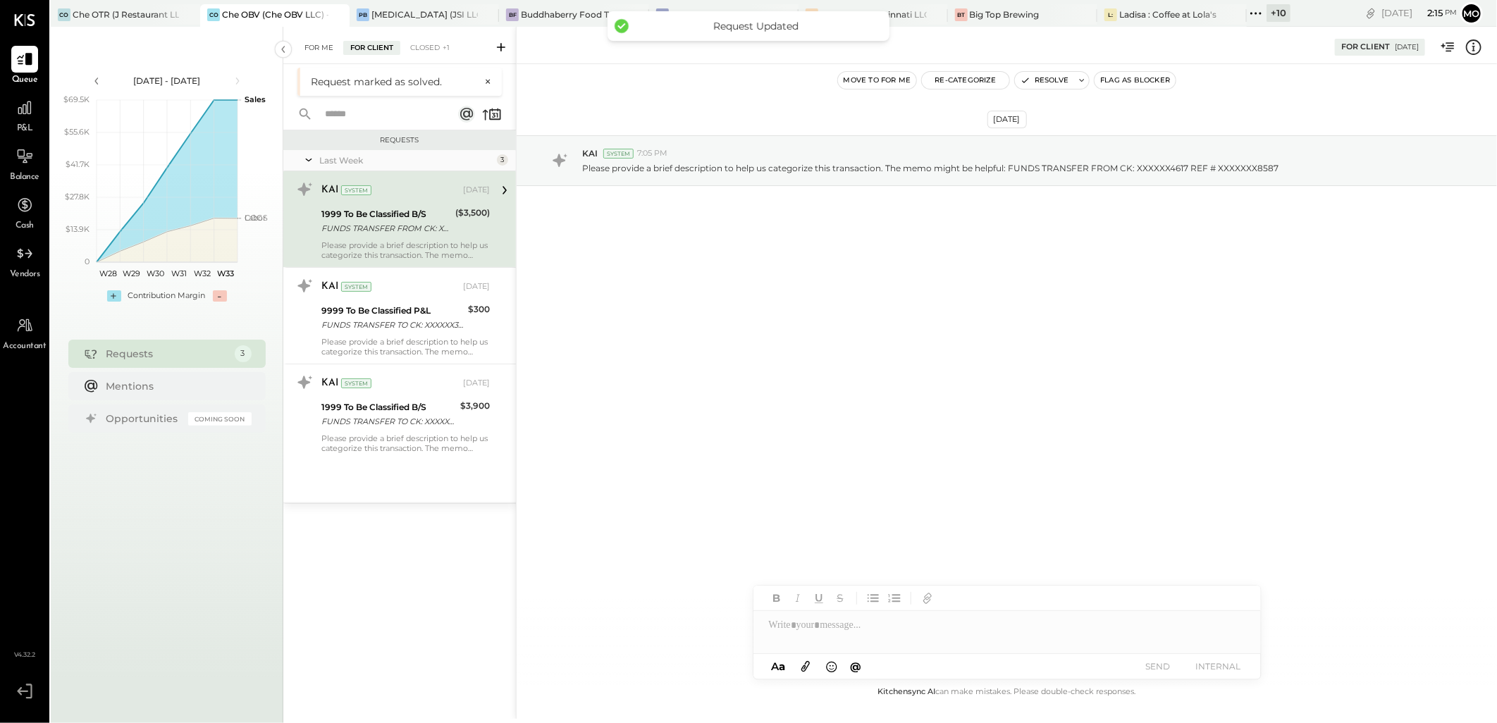
click at [324, 48] on div "For Me" at bounding box center [318, 48] width 43 height 14
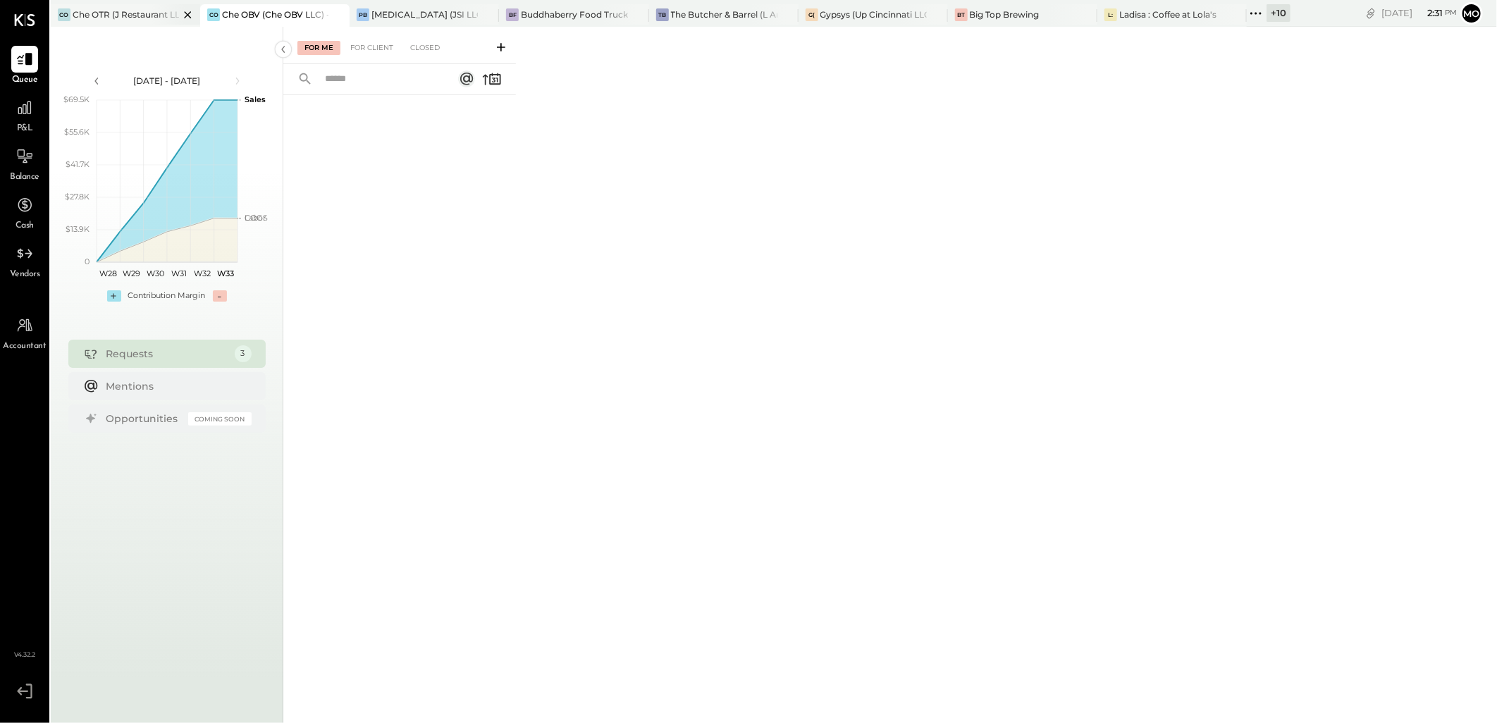
click at [95, 4] on div "CO Che OTR (J Restaurant LLC) - Ignite" at bounding box center [125, 15] width 149 height 23
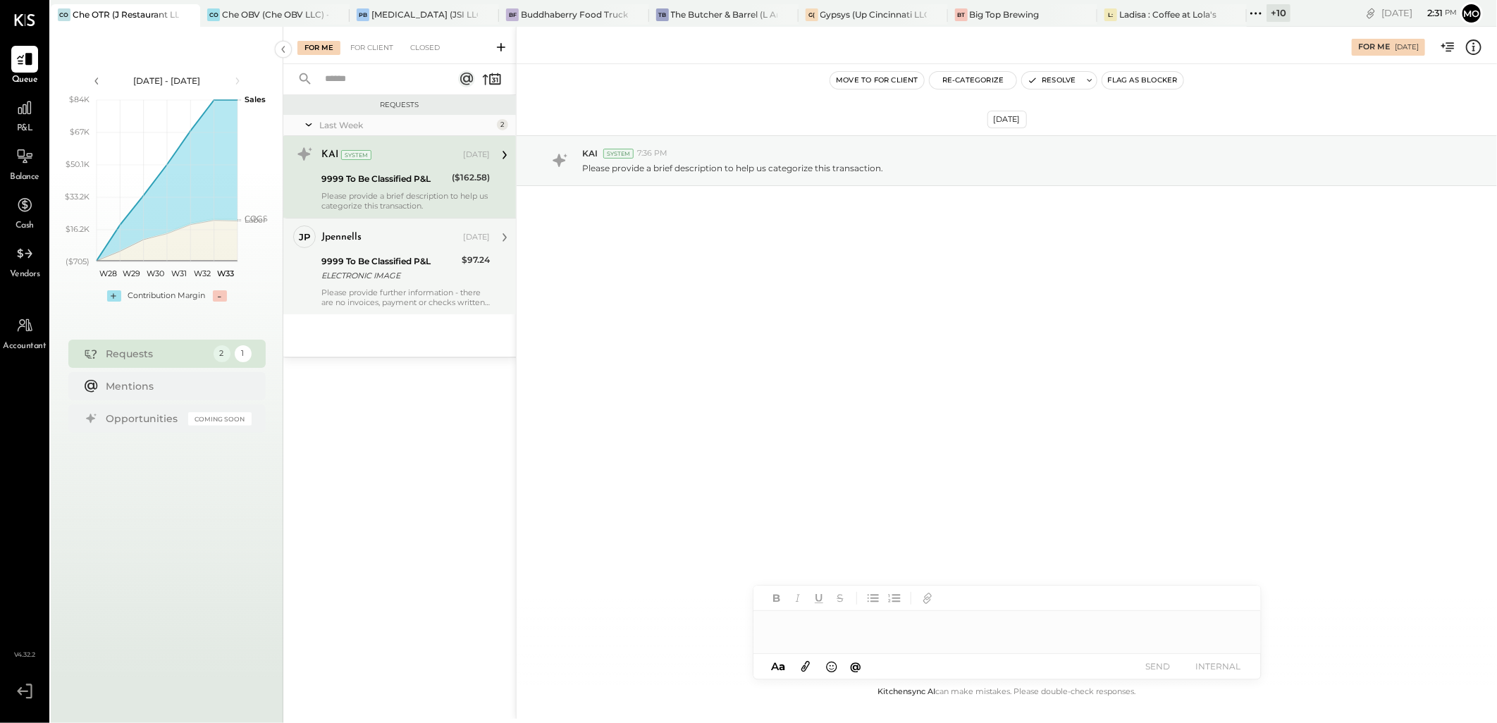
click at [410, 277] on div "ELECTRONIC IMAGE" at bounding box center [389, 276] width 136 height 14
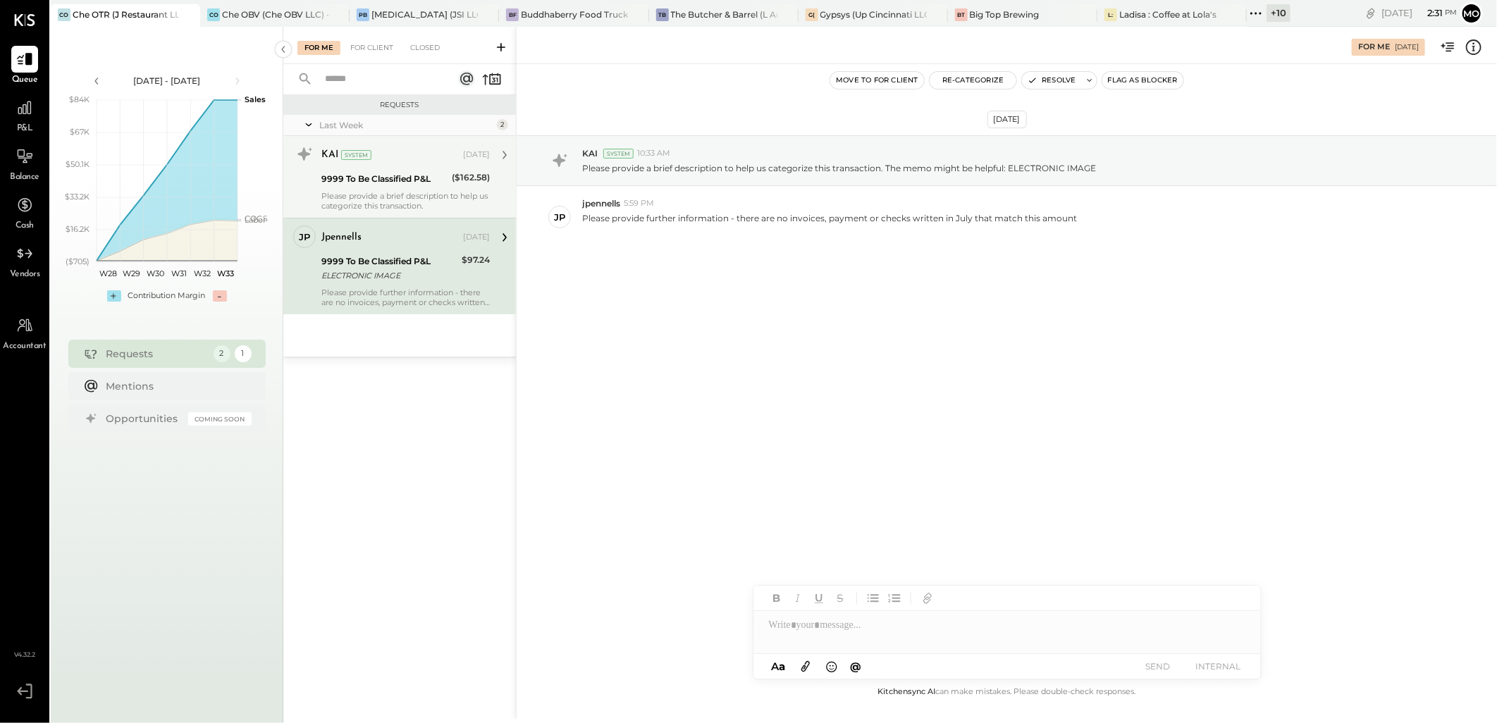
click at [396, 204] on div "Please provide a brief description to help us categorize this transaction." at bounding box center [405, 201] width 168 height 20
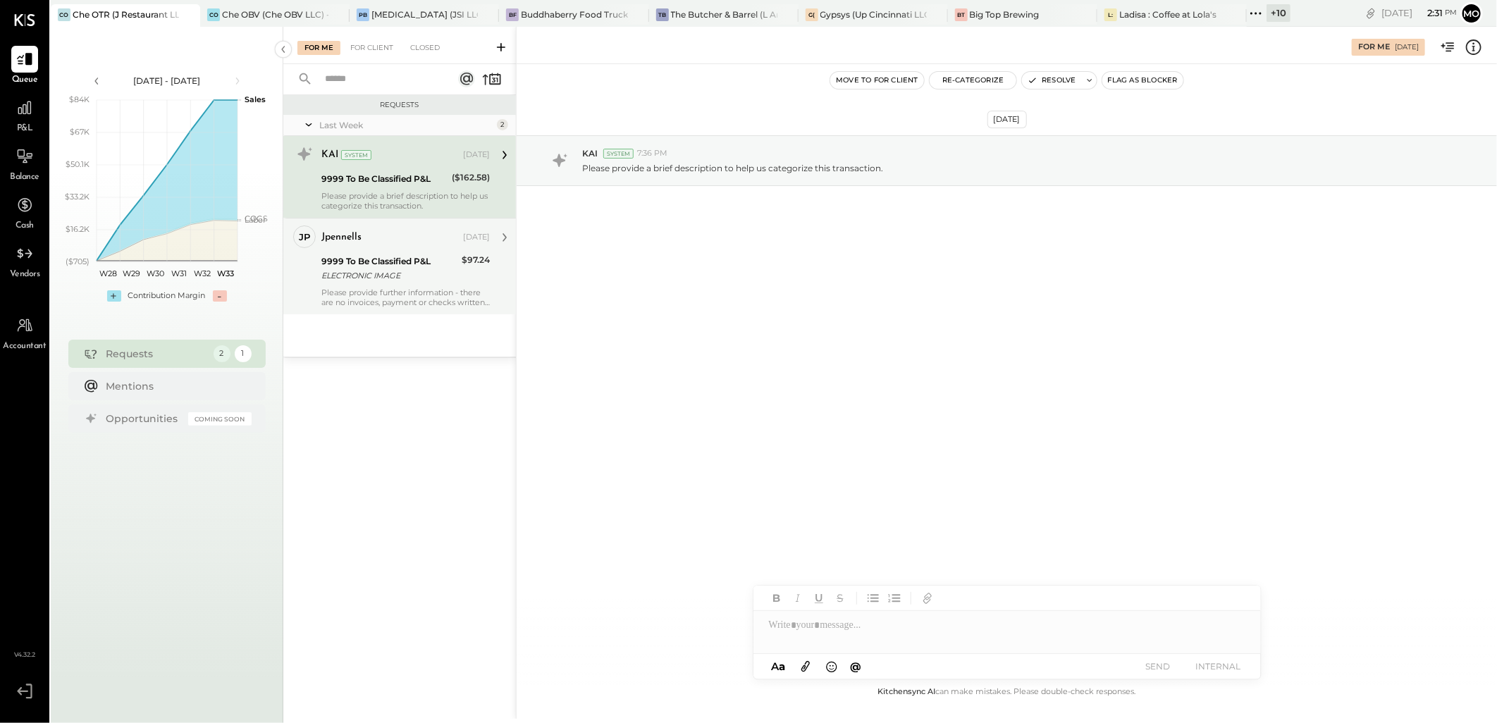
click at [379, 279] on div "ELECTRONIC IMAGE" at bounding box center [389, 276] width 136 height 14
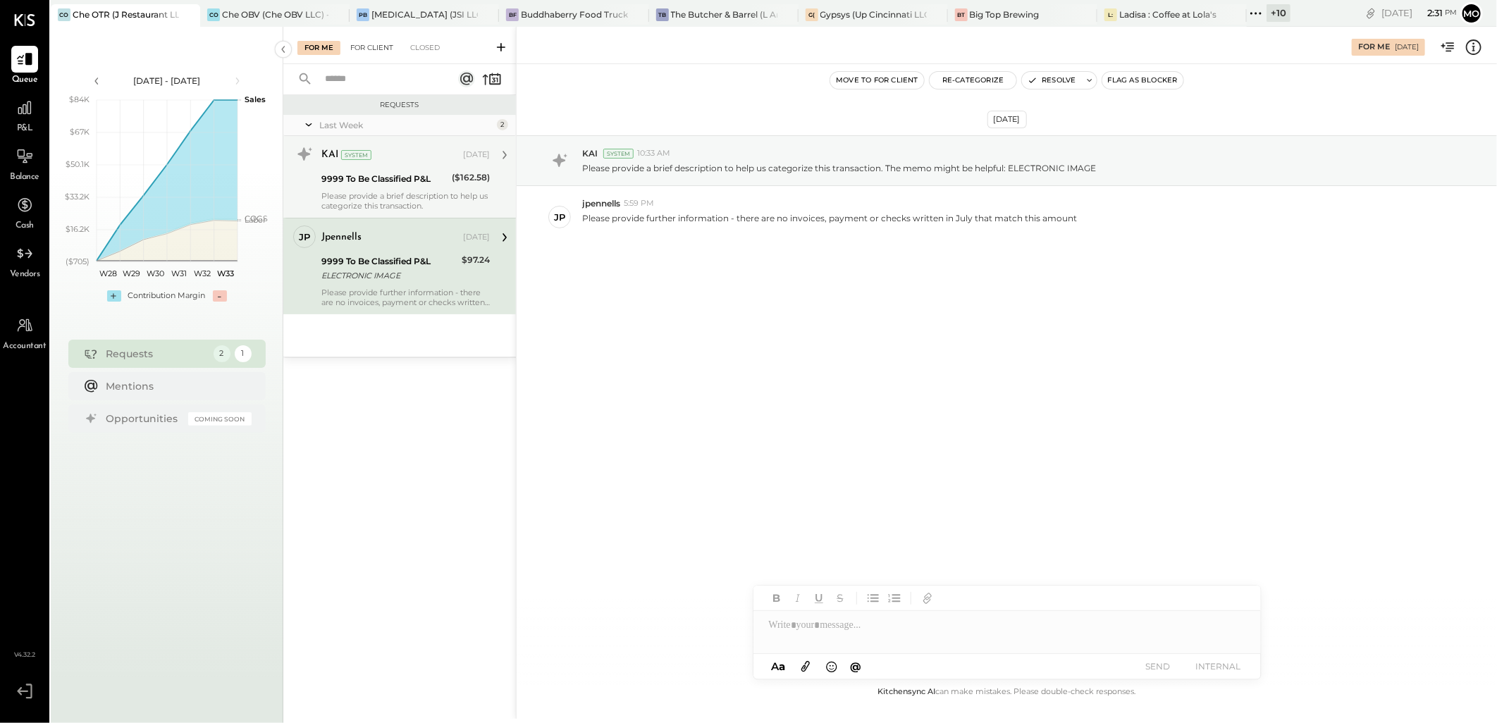
click at [358, 51] on div "For Client" at bounding box center [371, 48] width 57 height 14
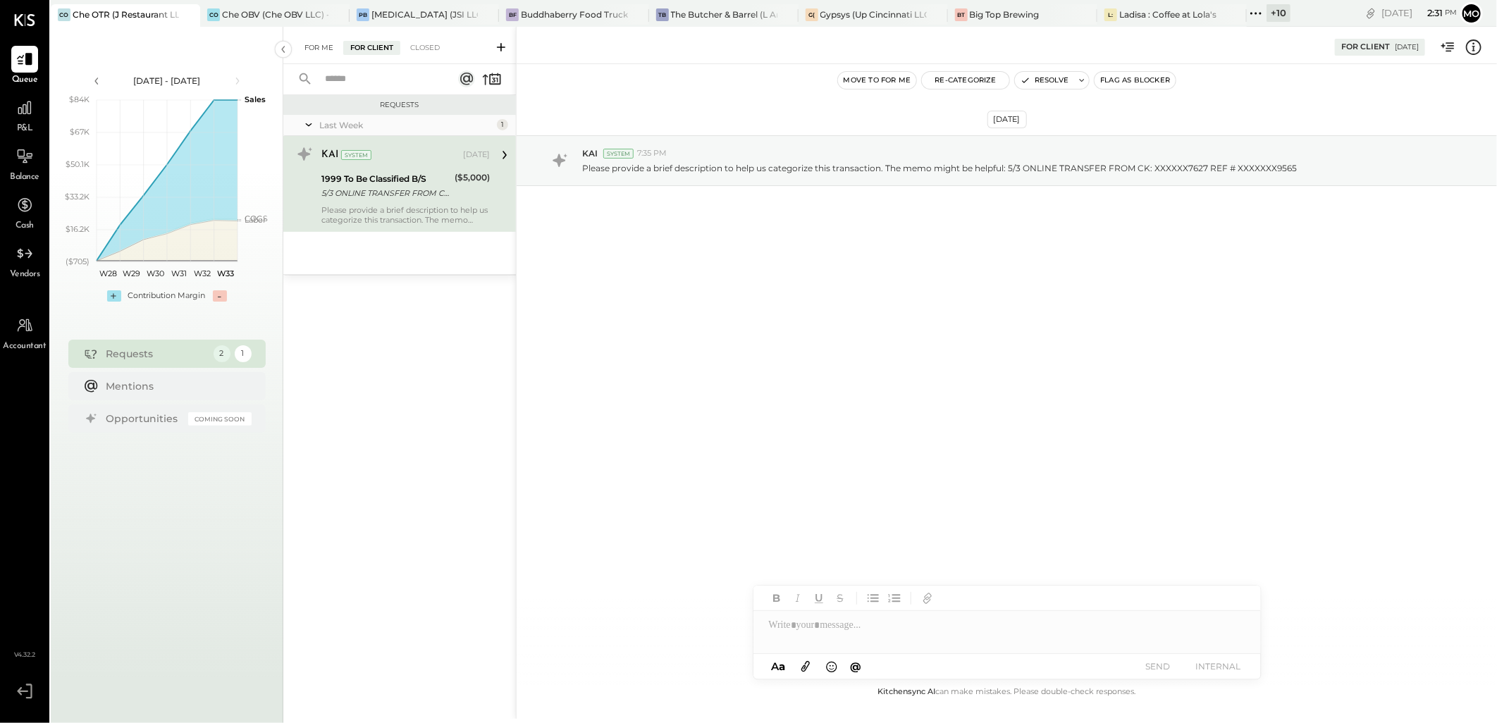
click at [314, 49] on div "For Me" at bounding box center [318, 48] width 43 height 14
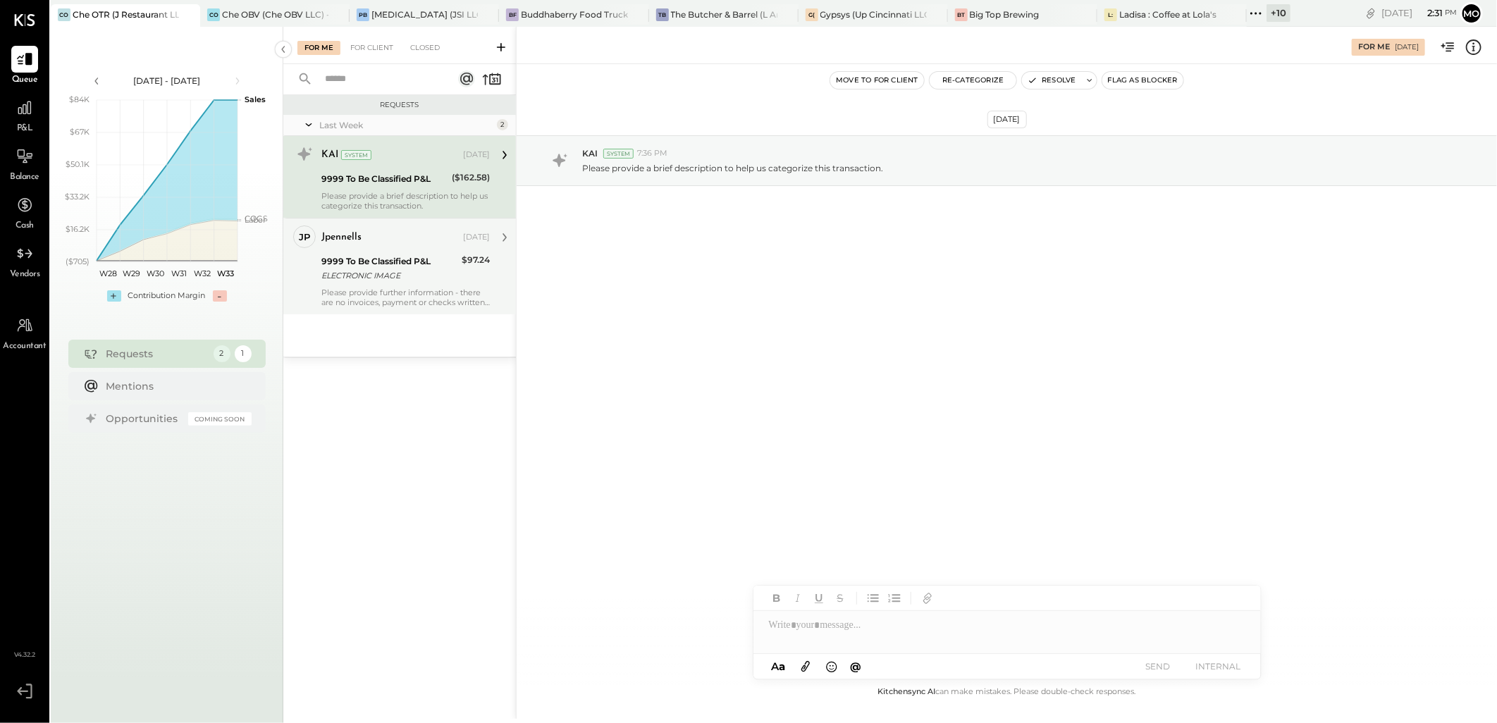
click at [417, 275] on div "ELECTRONIC IMAGE" at bounding box center [389, 276] width 136 height 14
